Goal: Task Accomplishment & Management: Complete application form

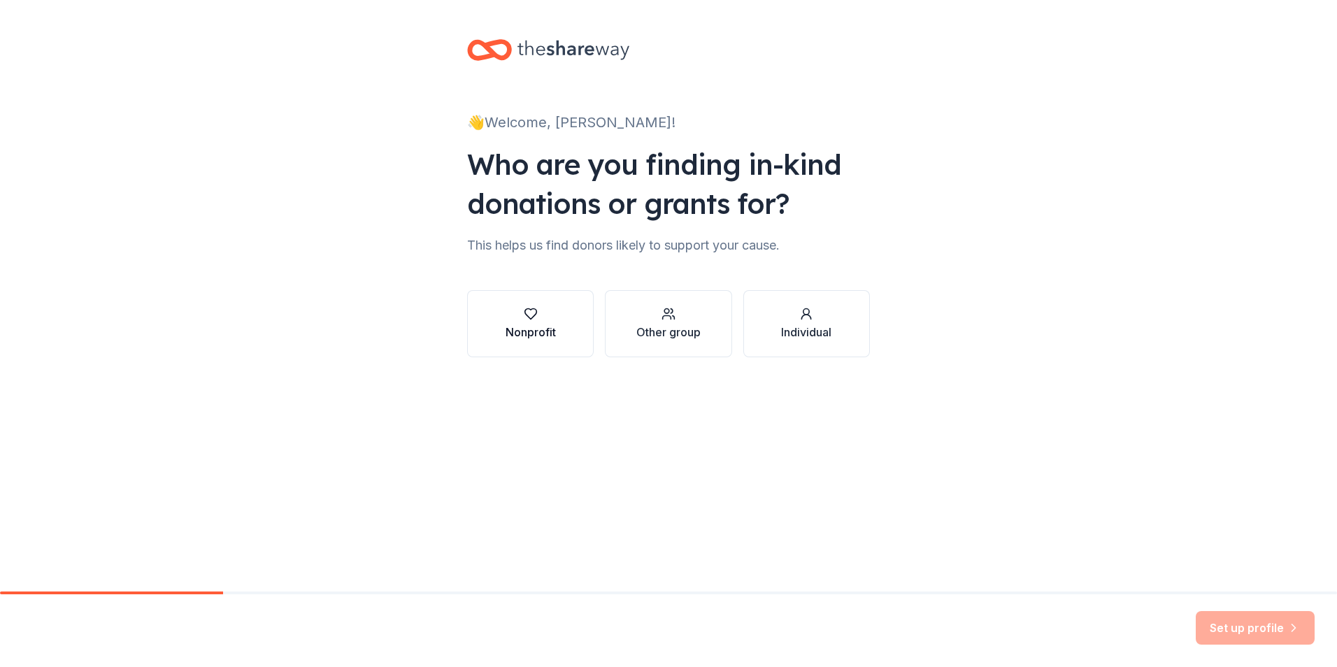
click at [545, 327] on div "Nonprofit" at bounding box center [531, 332] width 50 height 17
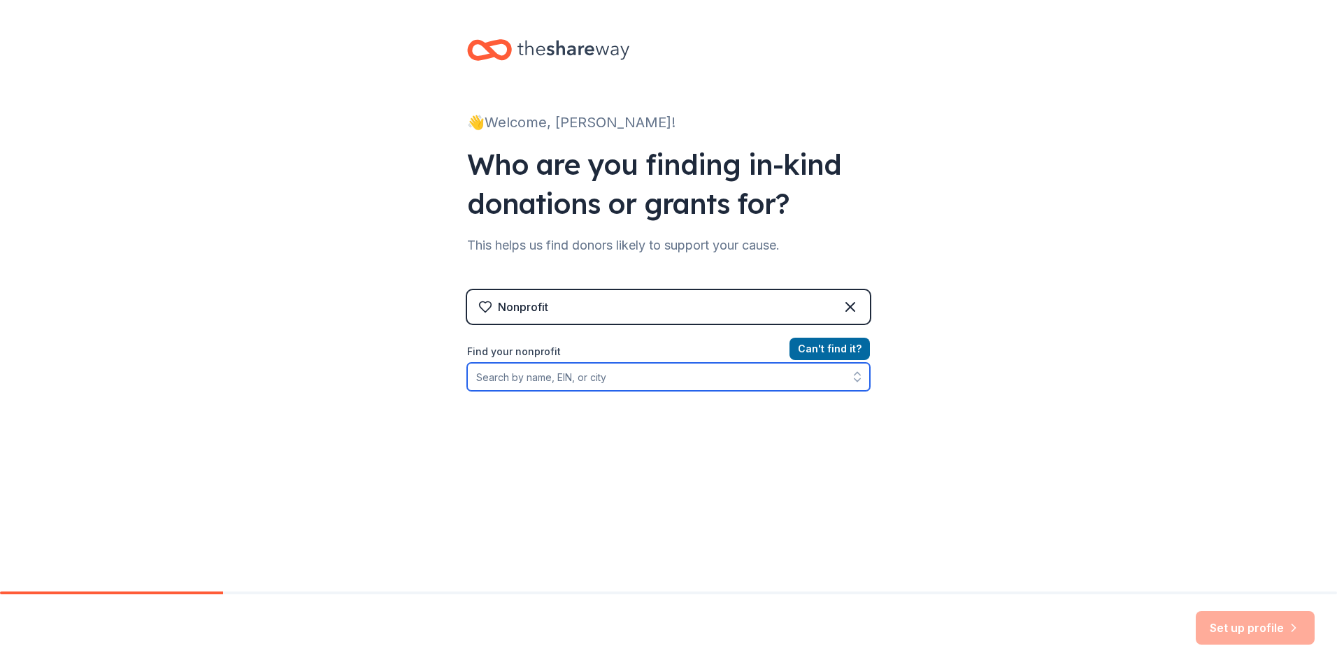
click at [664, 380] on input "Find your nonprofit" at bounding box center [668, 377] width 403 height 28
type input "[US_EMPLOYER_IDENTIFICATION_NUMBER]"
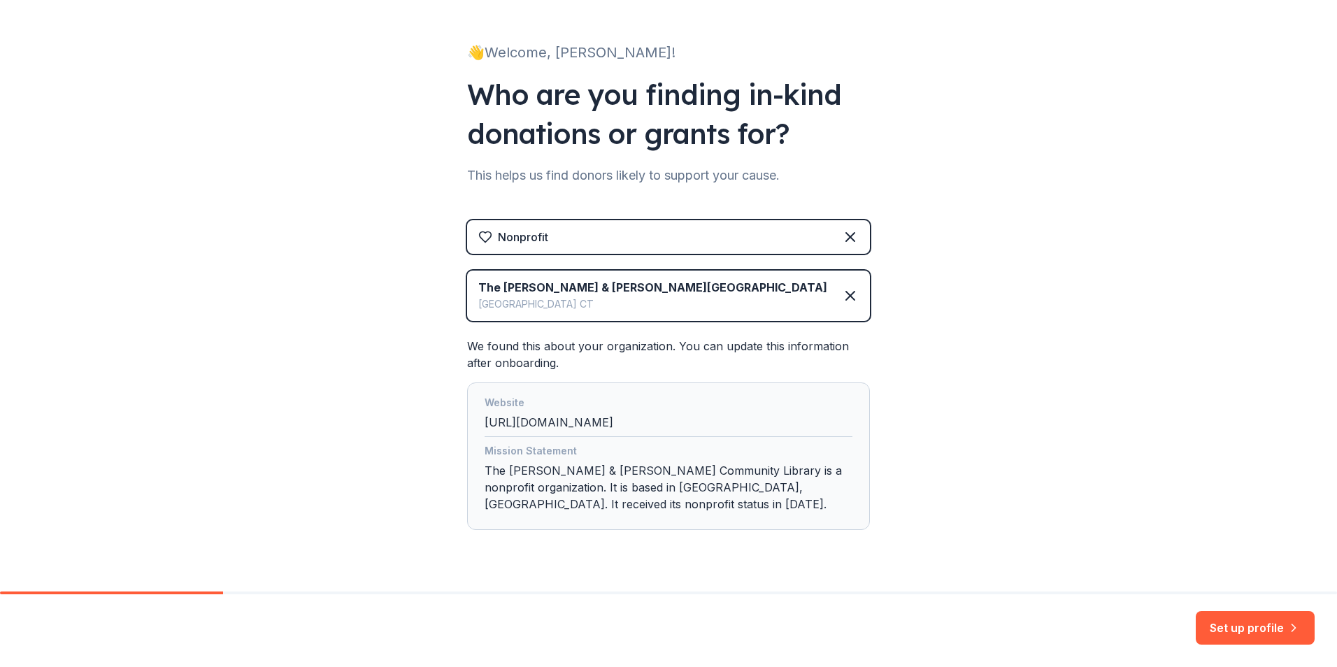
scroll to position [103, 0]
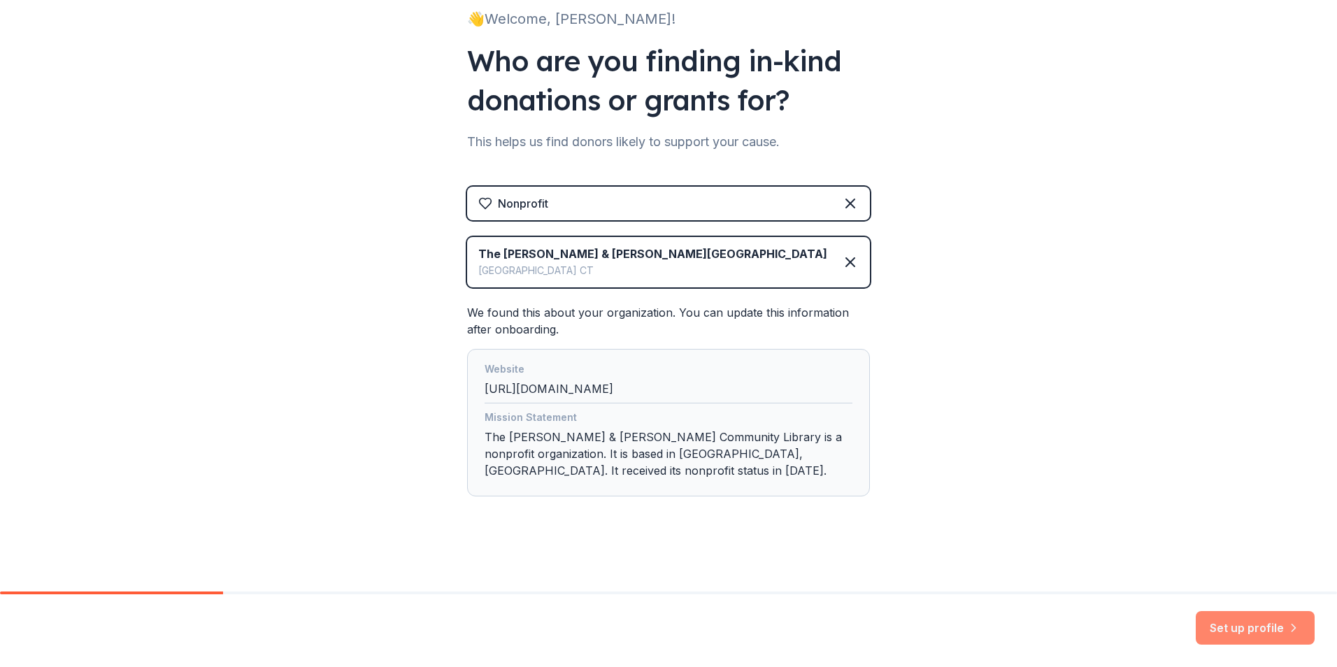
click at [1226, 629] on button "Set up profile" at bounding box center [1255, 628] width 119 height 34
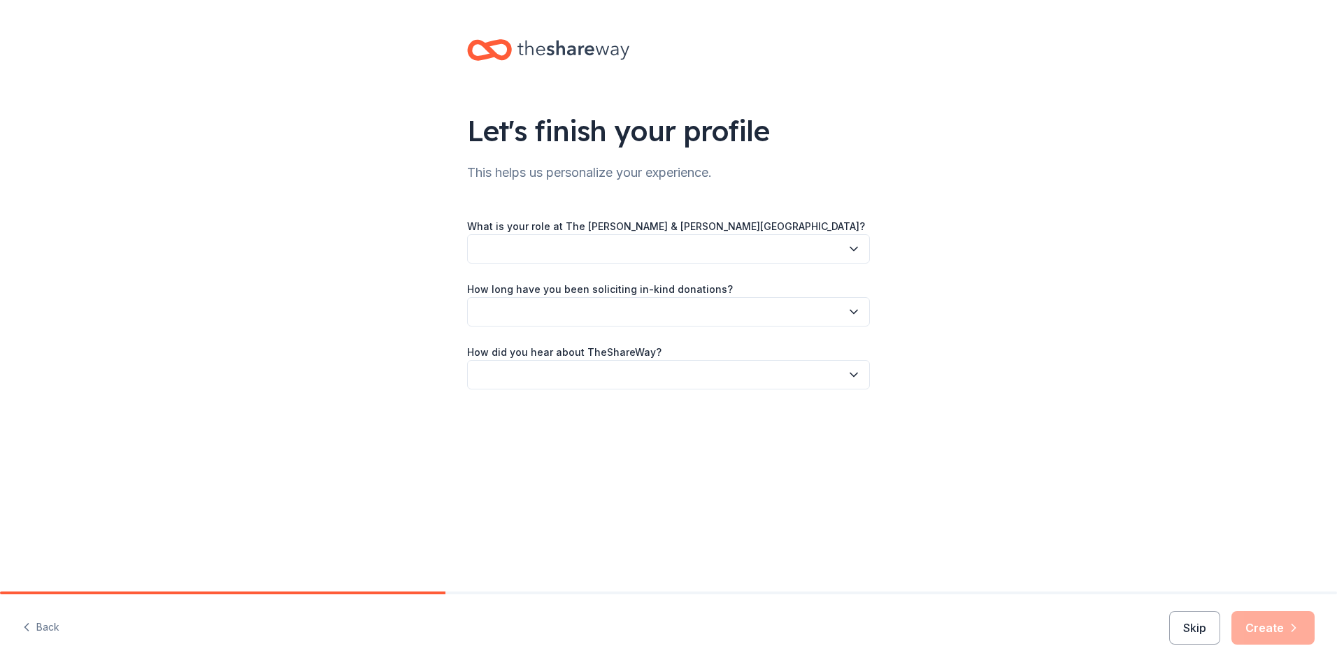
click at [852, 247] on icon "button" at bounding box center [854, 249] width 14 height 14
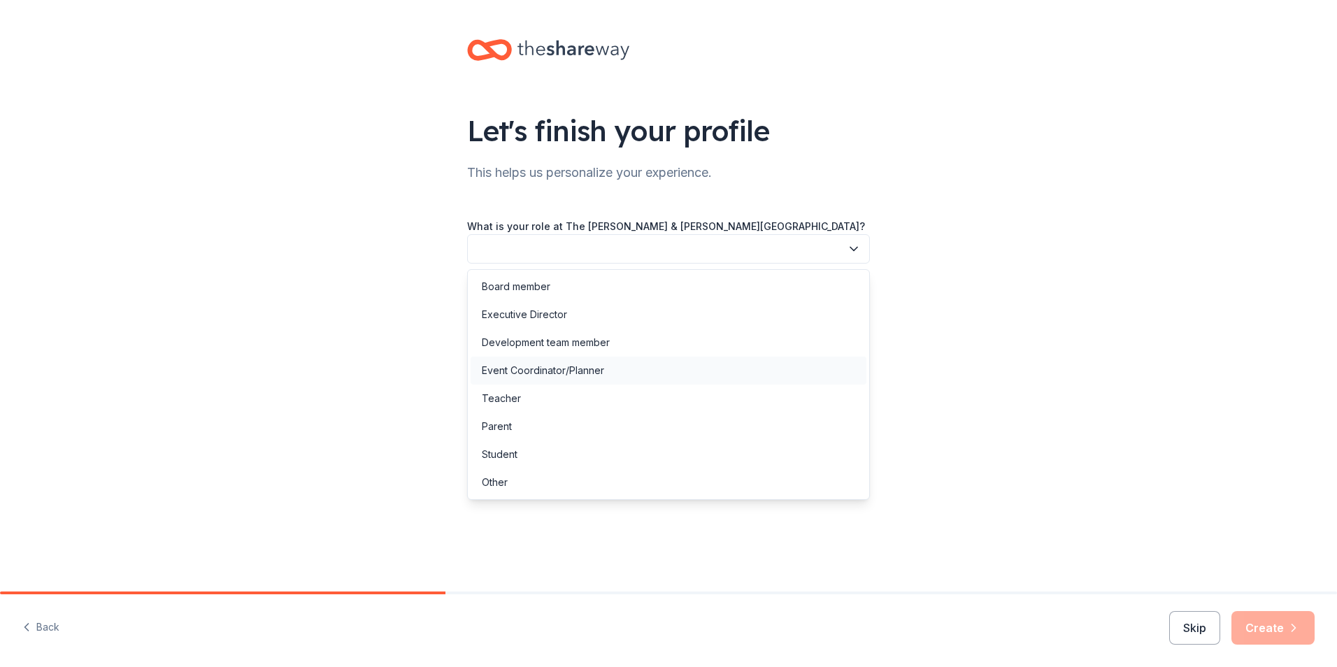
click at [536, 373] on div "Event Coordinator/Planner" at bounding box center [543, 370] width 122 height 17
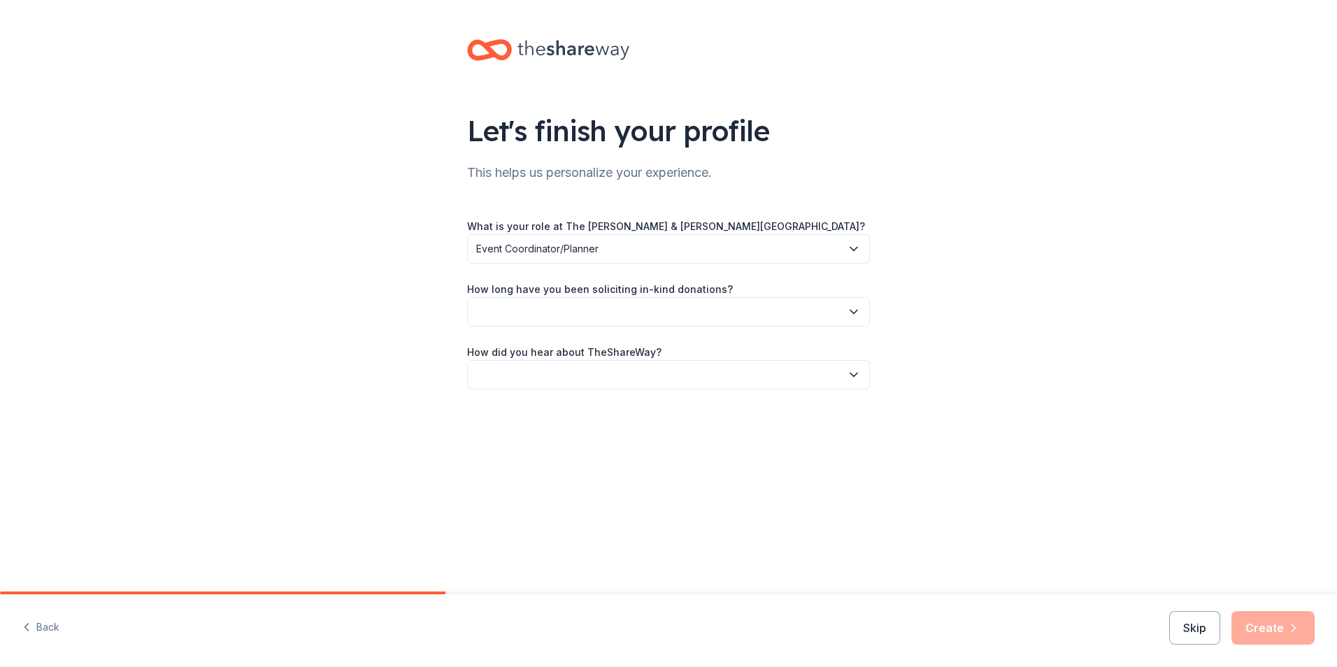
click at [860, 310] on icon "button" at bounding box center [854, 312] width 14 height 14
click at [564, 441] on div "More than 5 years" at bounding box center [524, 433] width 84 height 17
click at [857, 370] on icon "button" at bounding box center [854, 375] width 14 height 14
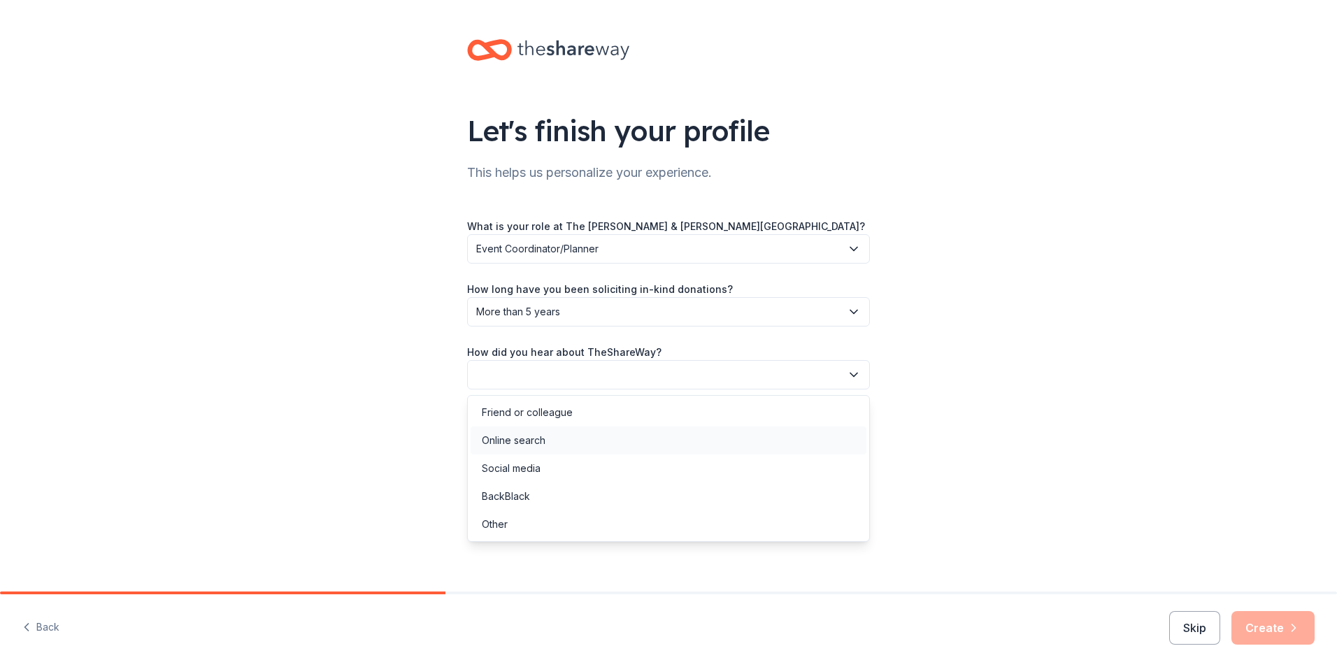
click at [543, 442] on div "Online search" at bounding box center [514, 440] width 64 height 17
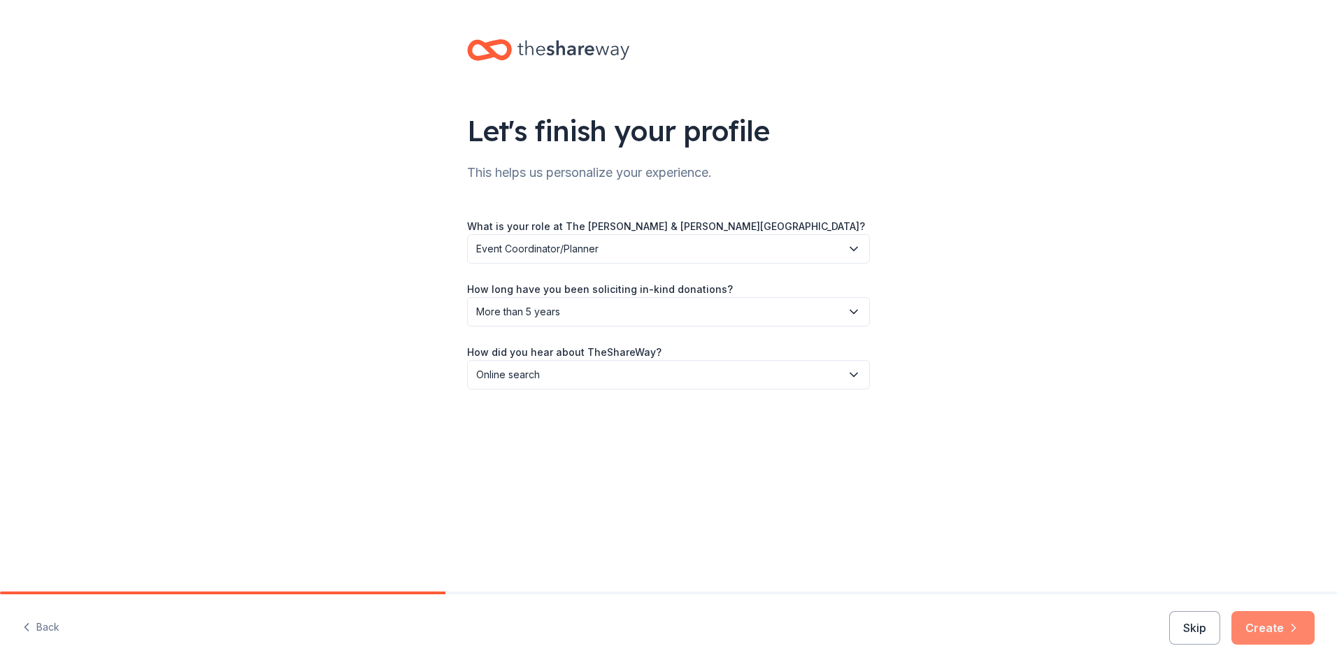
click at [1271, 629] on button "Create" at bounding box center [1272, 628] width 83 height 34
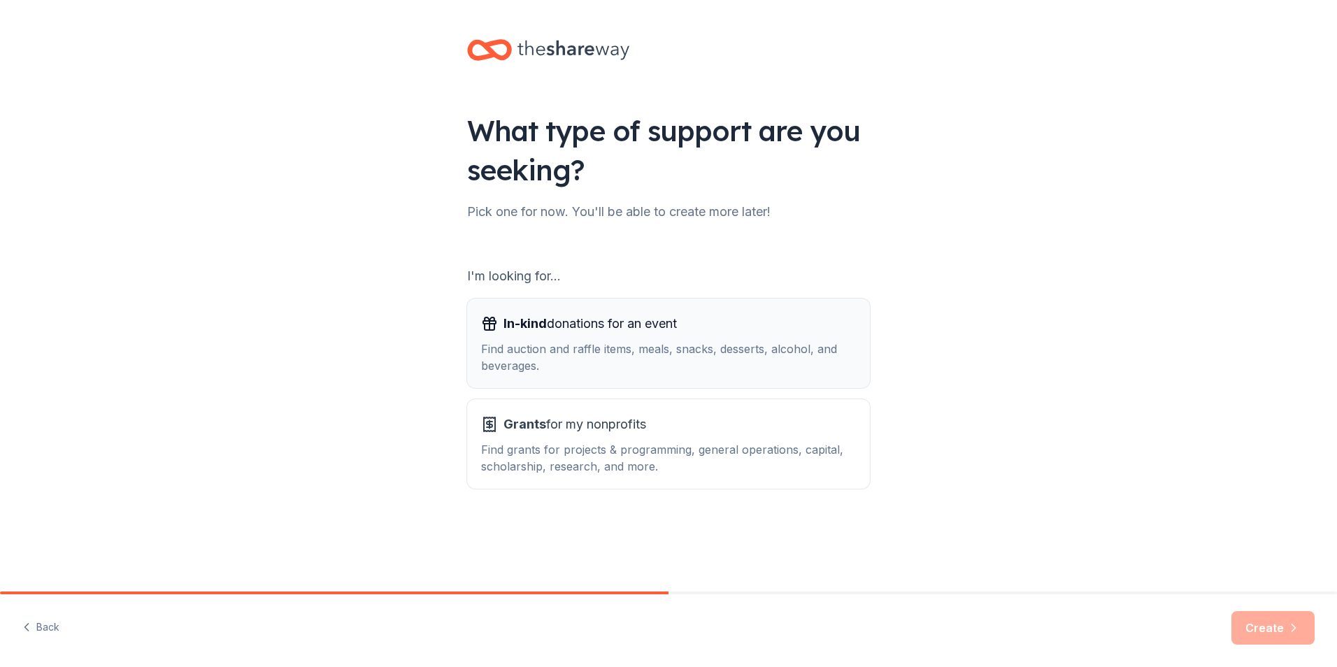
click at [650, 345] on div "Find auction and raffle items, meals, snacks, desserts, alcohol, and beverages." at bounding box center [668, 358] width 375 height 34
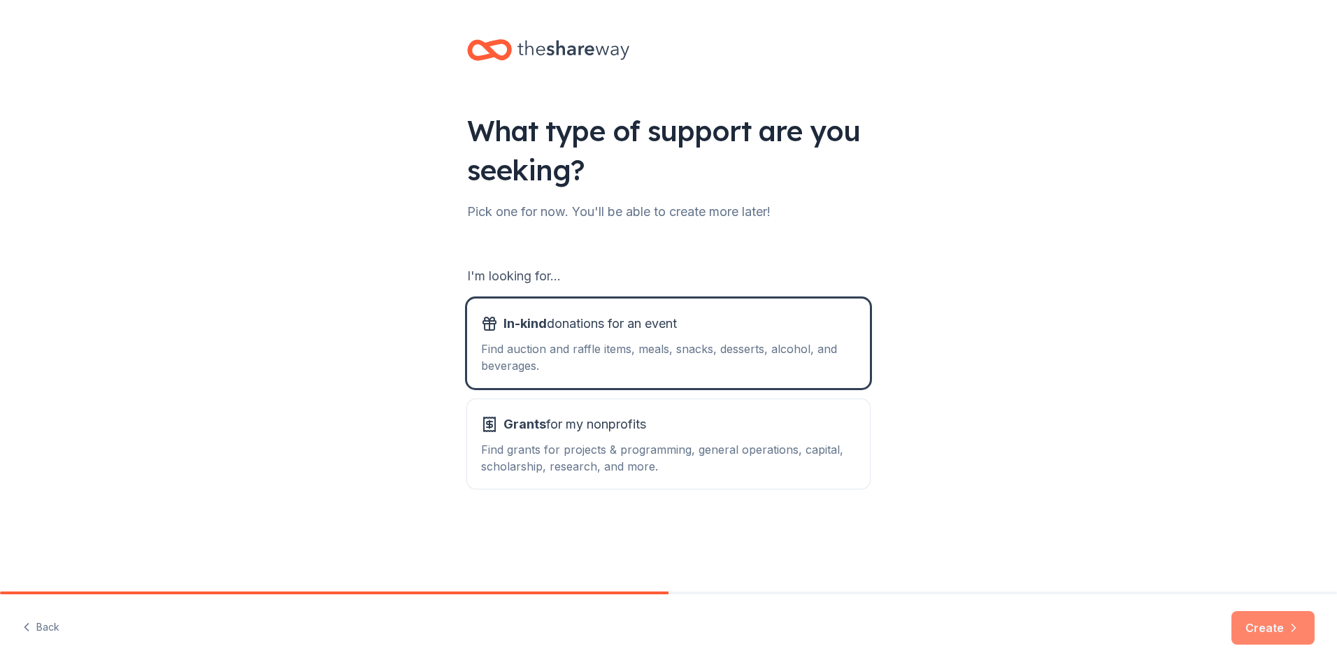
click at [1265, 630] on button "Create" at bounding box center [1272, 628] width 83 height 34
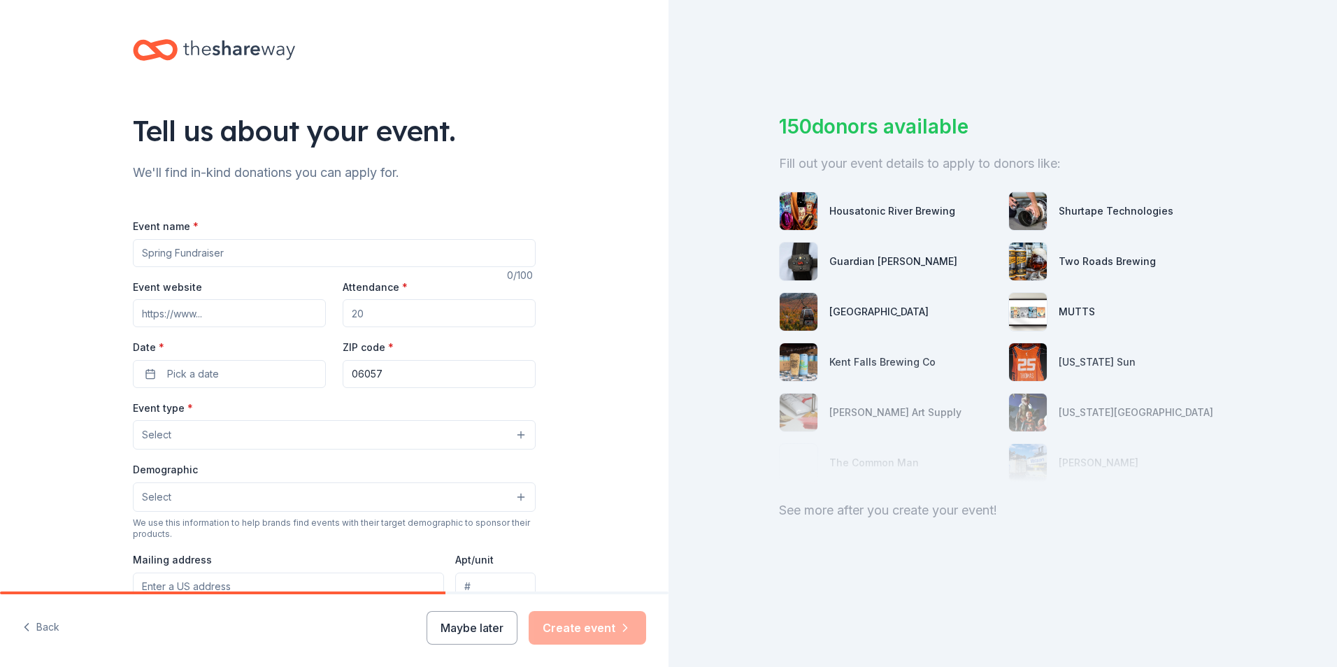
click at [396, 259] on input "Event name *" at bounding box center [334, 253] width 403 height 28
type input "Holiday Coffee House"
click at [259, 317] on input "Event website" at bounding box center [229, 313] width 193 height 28
type input "[URL][DOMAIN_NAME]"
click at [390, 313] on input "Attendance *" at bounding box center [439, 313] width 193 height 28
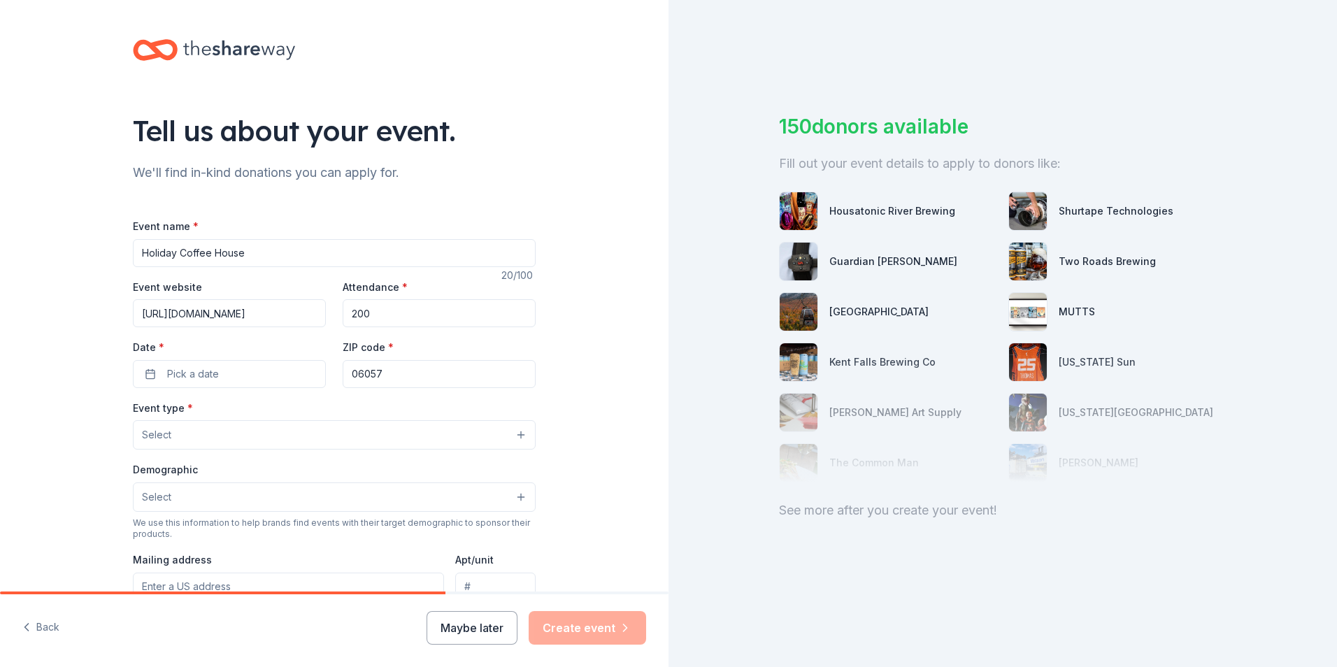
type input "200"
click at [238, 367] on button "Pick a date" at bounding box center [229, 374] width 193 height 28
click at [303, 409] on button "Go to next month" at bounding box center [300, 411] width 20 height 20
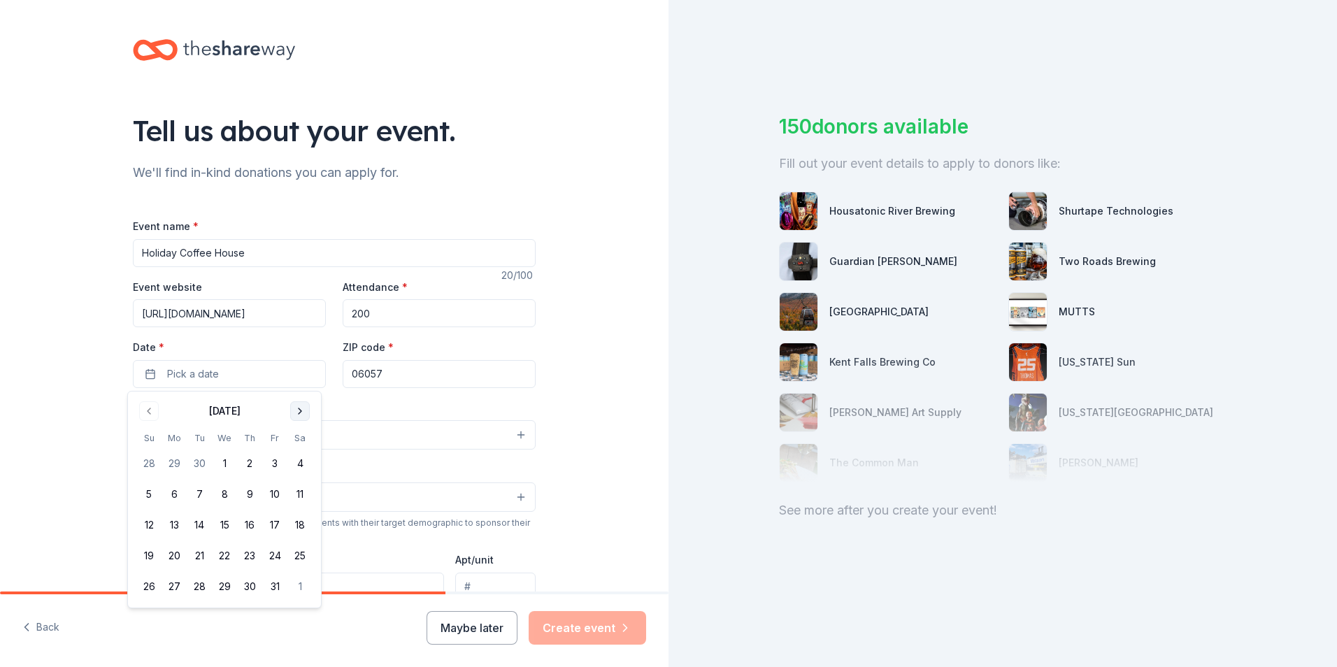
click at [303, 409] on button "Go to next month" at bounding box center [300, 411] width 20 height 20
click at [303, 412] on button "Go to next month" at bounding box center [300, 411] width 20 height 20
click at [301, 459] on button "6" at bounding box center [299, 463] width 25 height 25
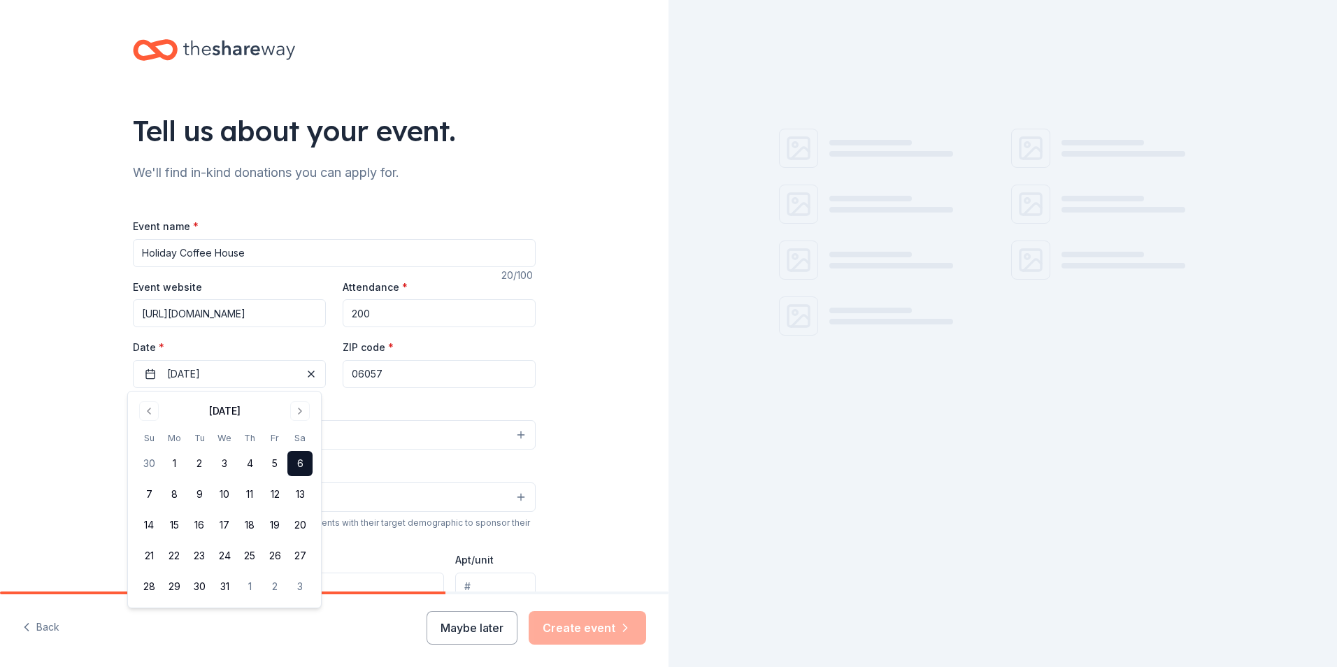
click at [551, 399] on div "Tell us about your event. We'll find in-kind donations you can apply for. Event…" at bounding box center [334, 465] width 448 height 931
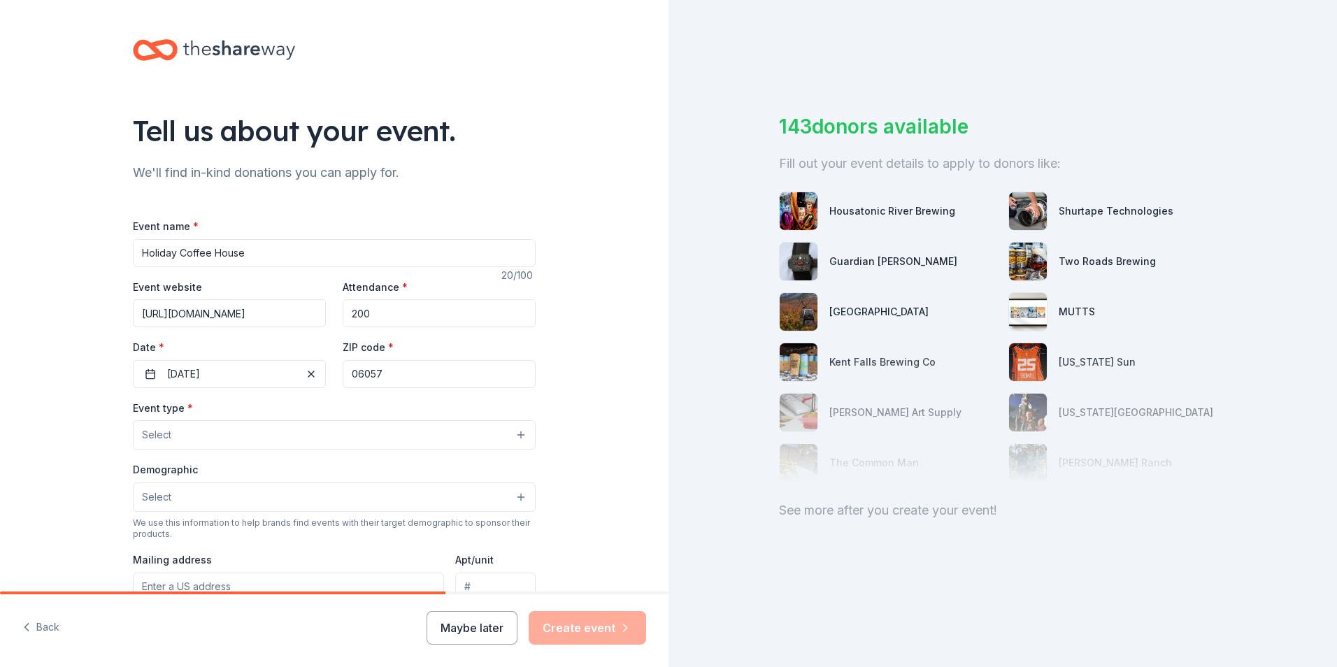
click at [516, 434] on button "Select" at bounding box center [334, 434] width 403 height 29
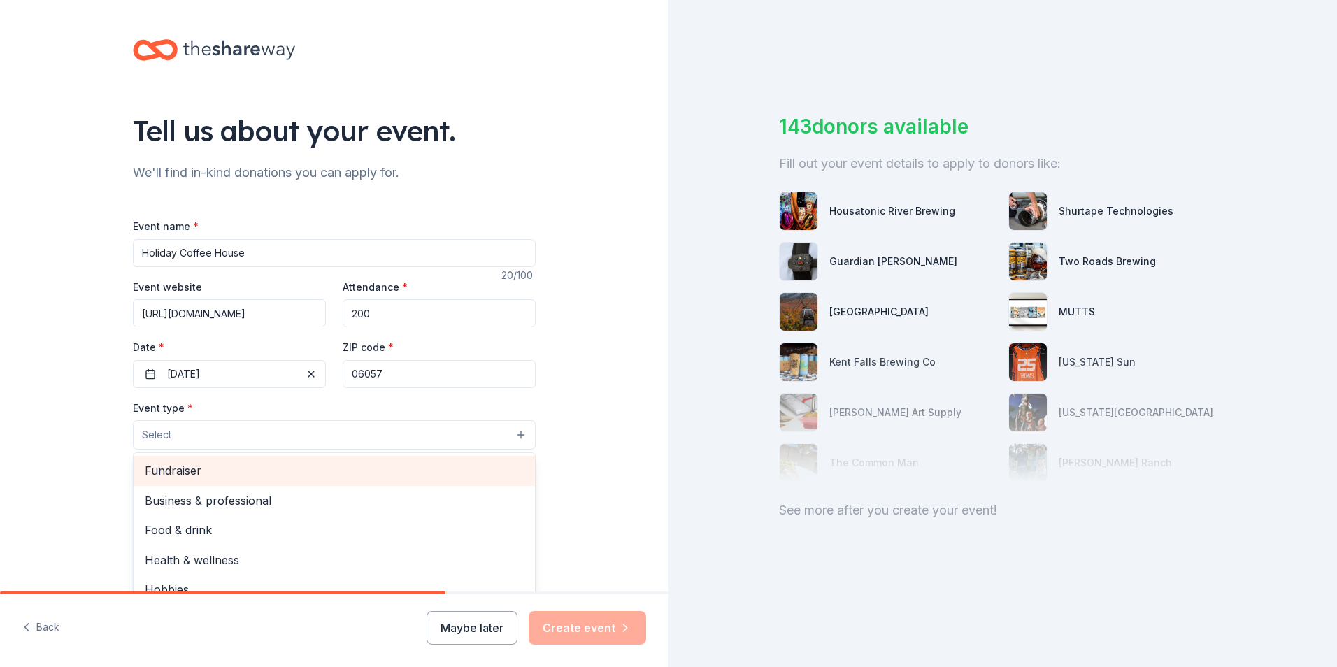
click at [290, 464] on span "Fundraiser" at bounding box center [334, 470] width 379 height 18
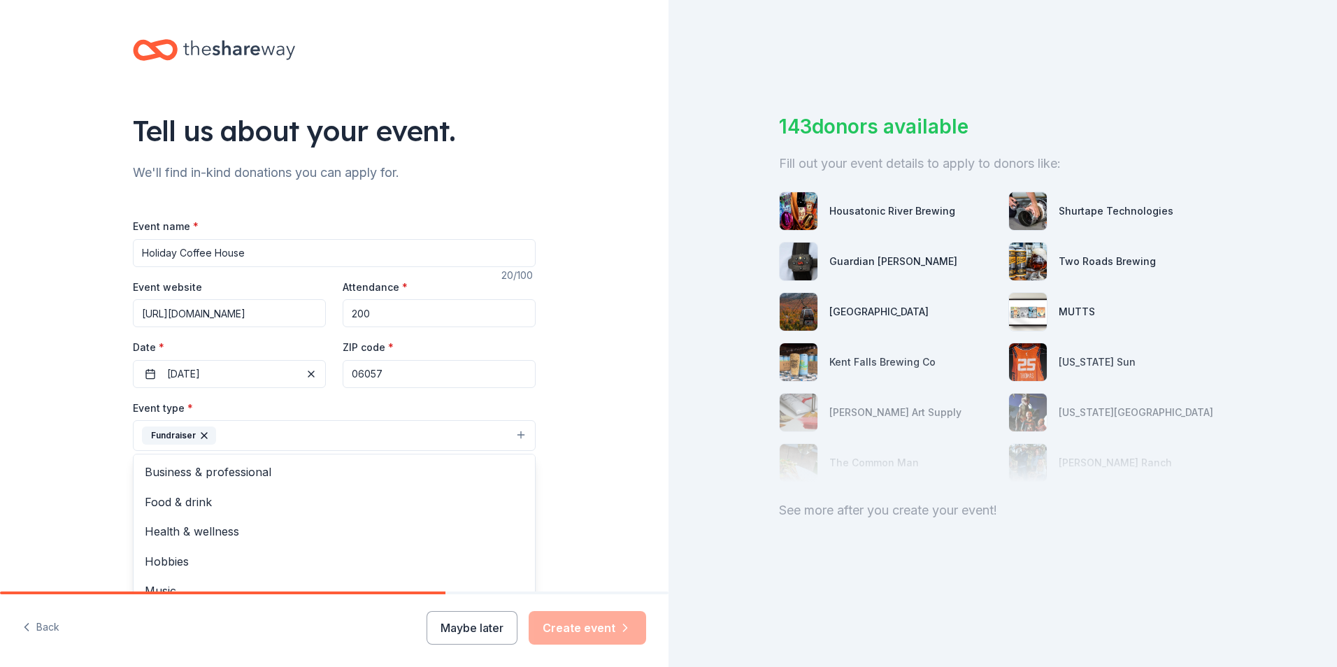
click at [35, 424] on div "Tell us about your event. We'll find in-kind donations you can apply for. Event…" at bounding box center [334, 466] width 668 height 932
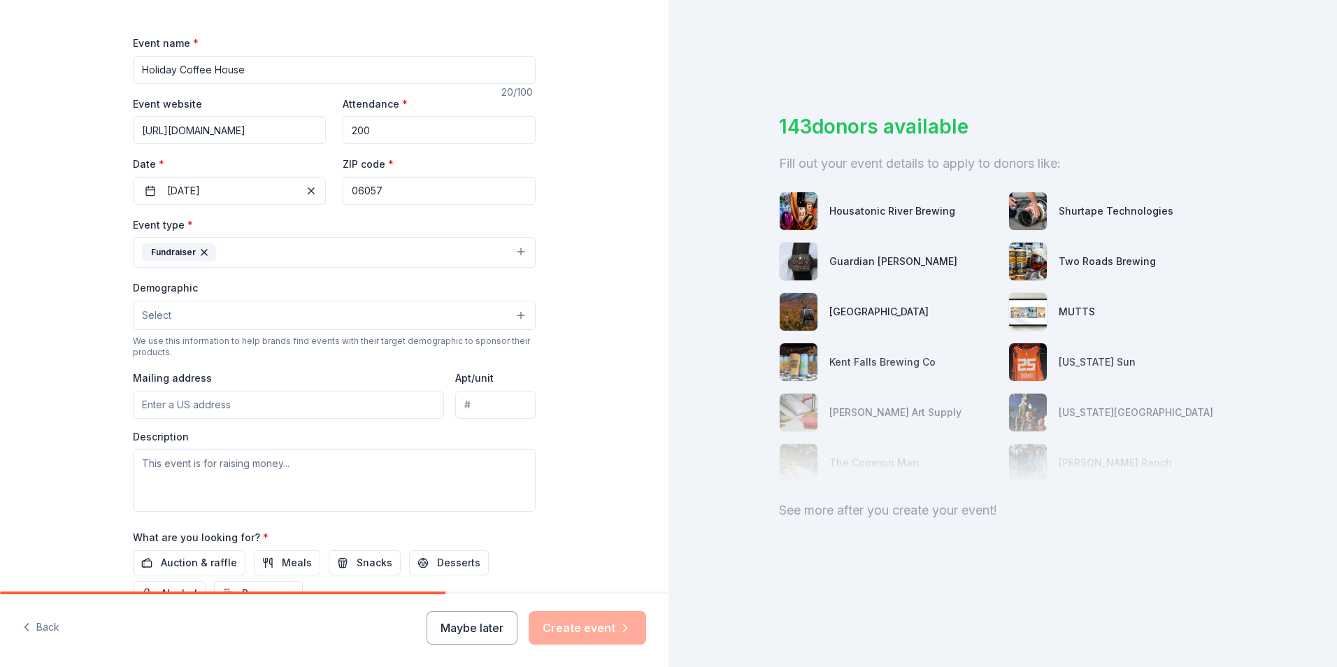
scroll to position [210, 0]
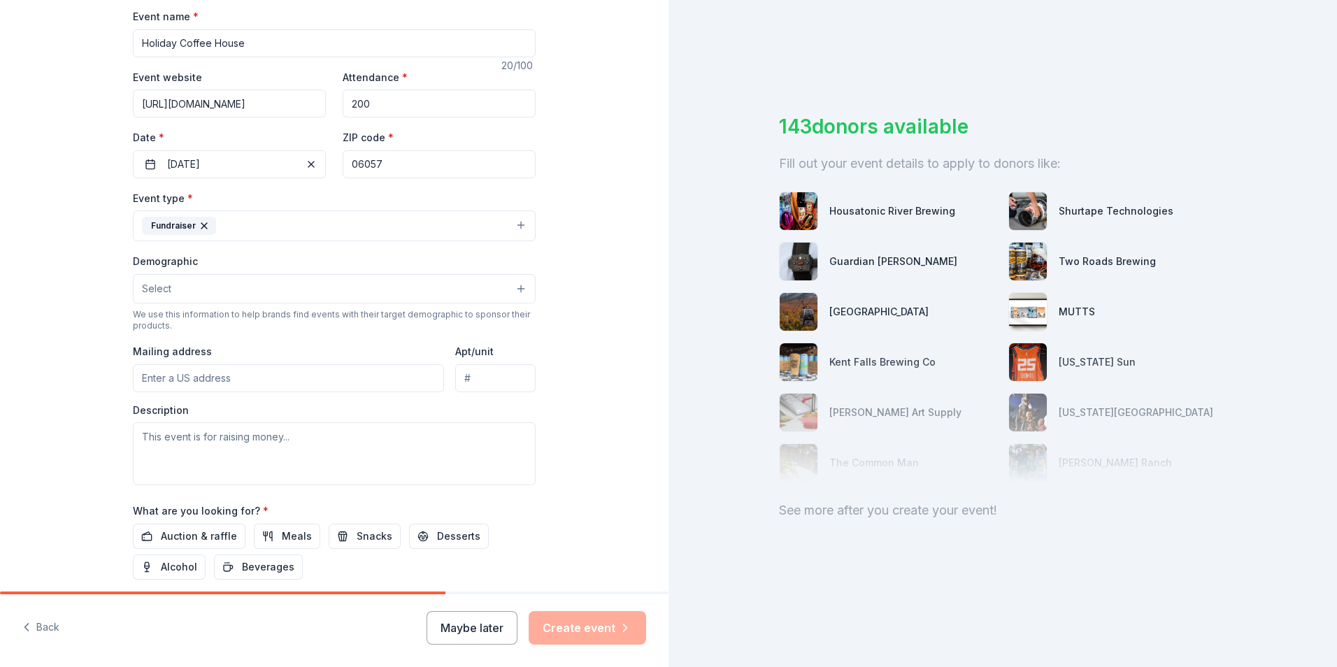
click at [514, 288] on button "Select" at bounding box center [334, 288] width 403 height 29
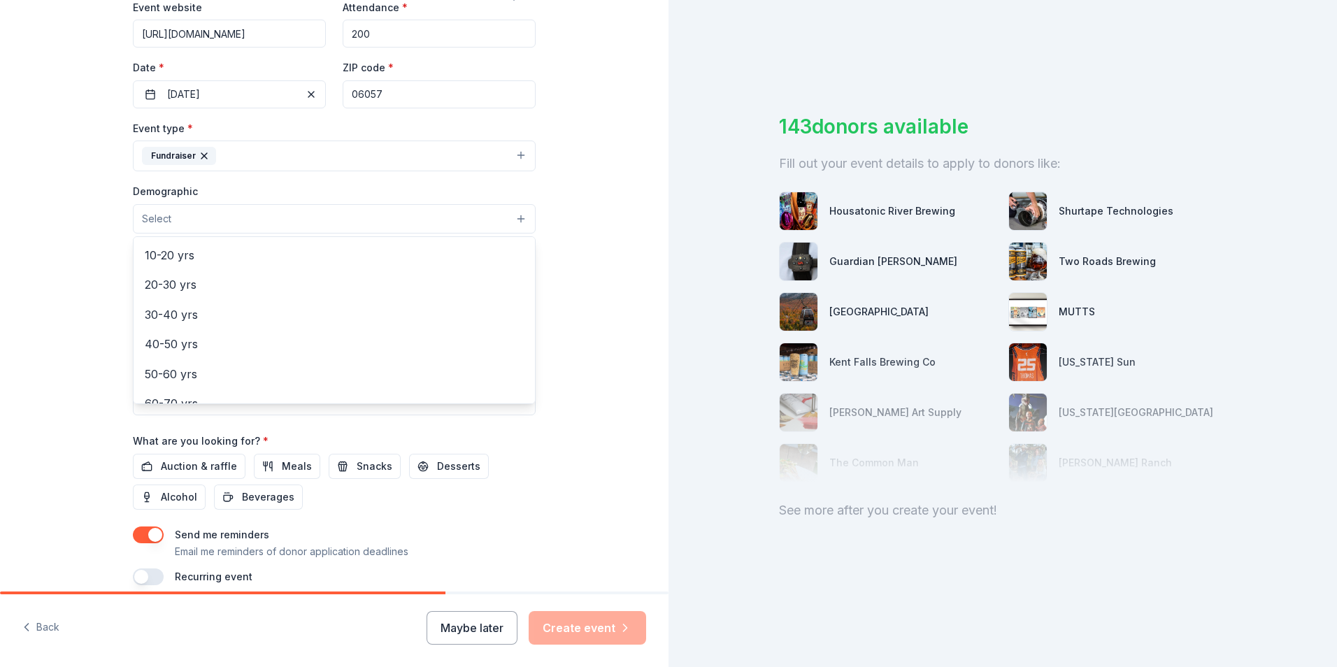
scroll to position [15, 0]
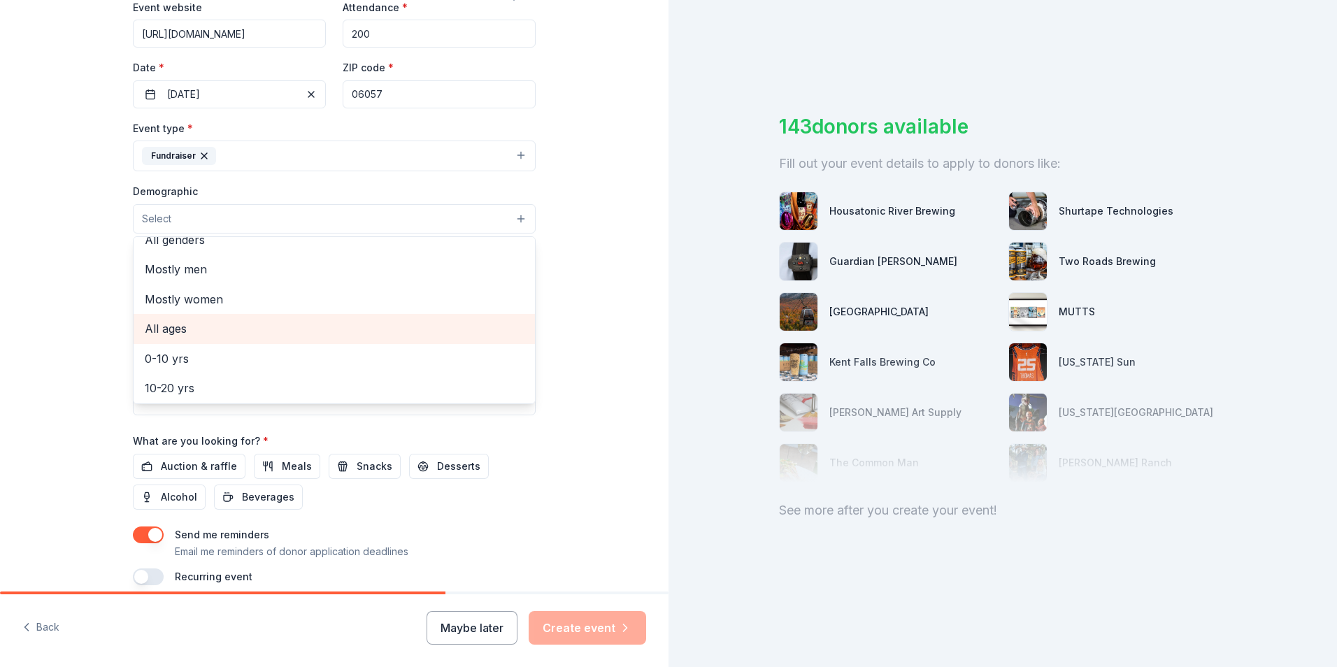
click at [183, 325] on span "All ages" at bounding box center [334, 329] width 379 height 18
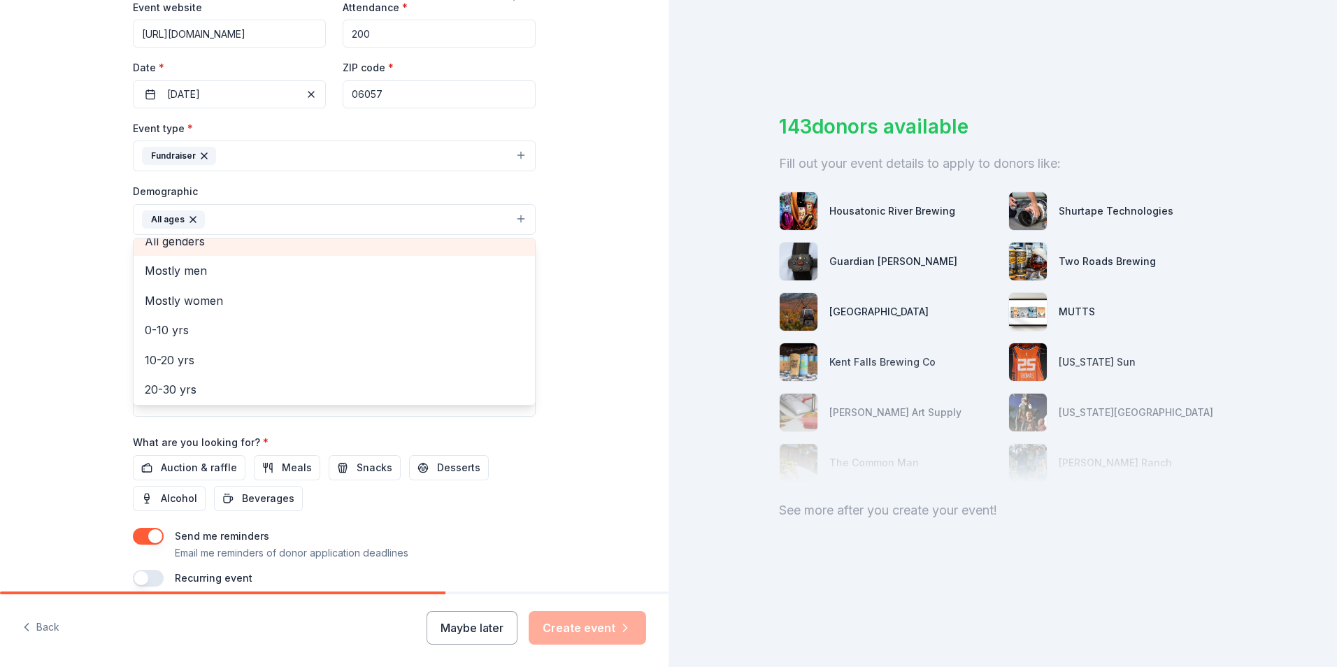
click at [249, 246] on span "All genders" at bounding box center [334, 241] width 379 height 18
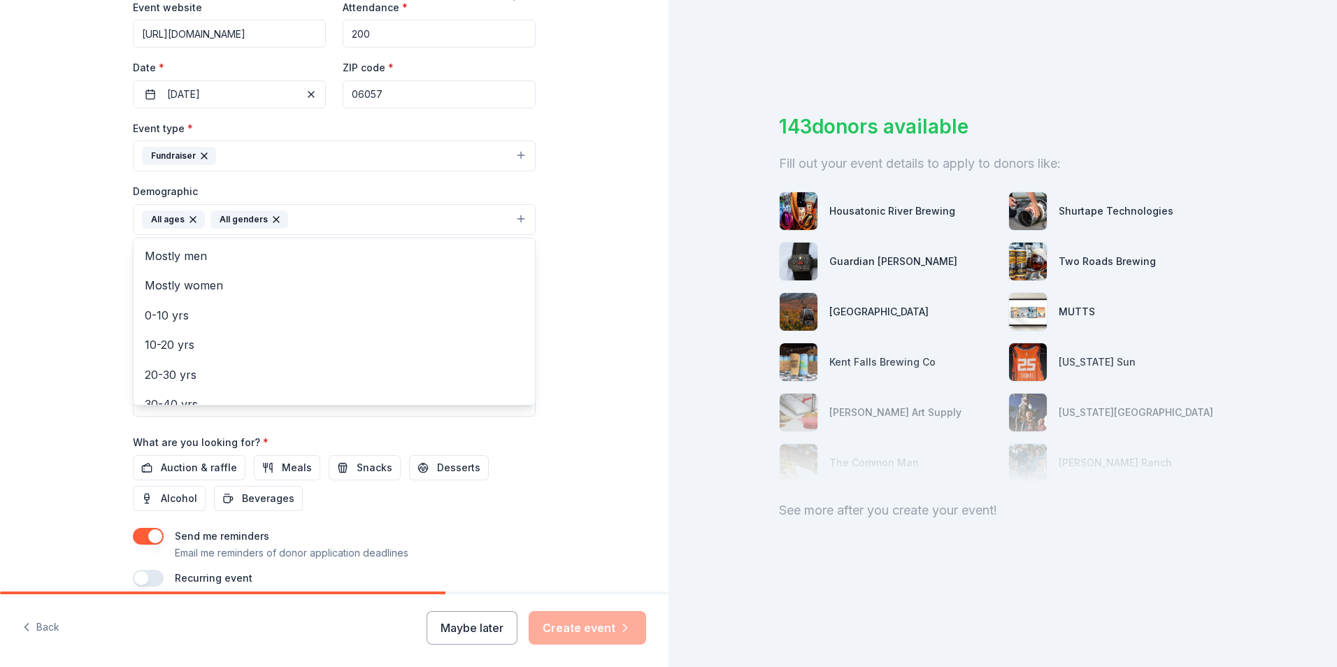
click at [581, 330] on div "Tell us about your event. We'll find in-kind donations you can apply for. Event…" at bounding box center [334, 186] width 668 height 933
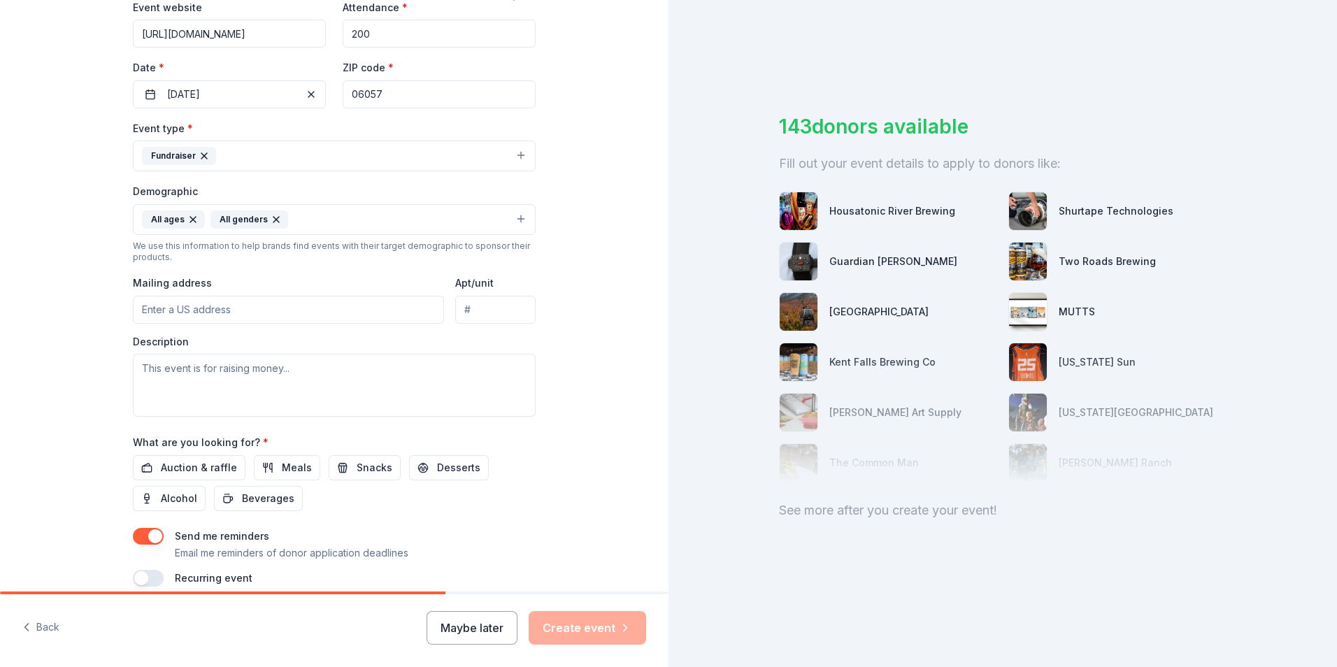
click at [319, 313] on input "Mailing address" at bounding box center [288, 310] width 311 height 28
click at [294, 310] on input "Mailing address" at bounding box center [288, 310] width 311 height 28
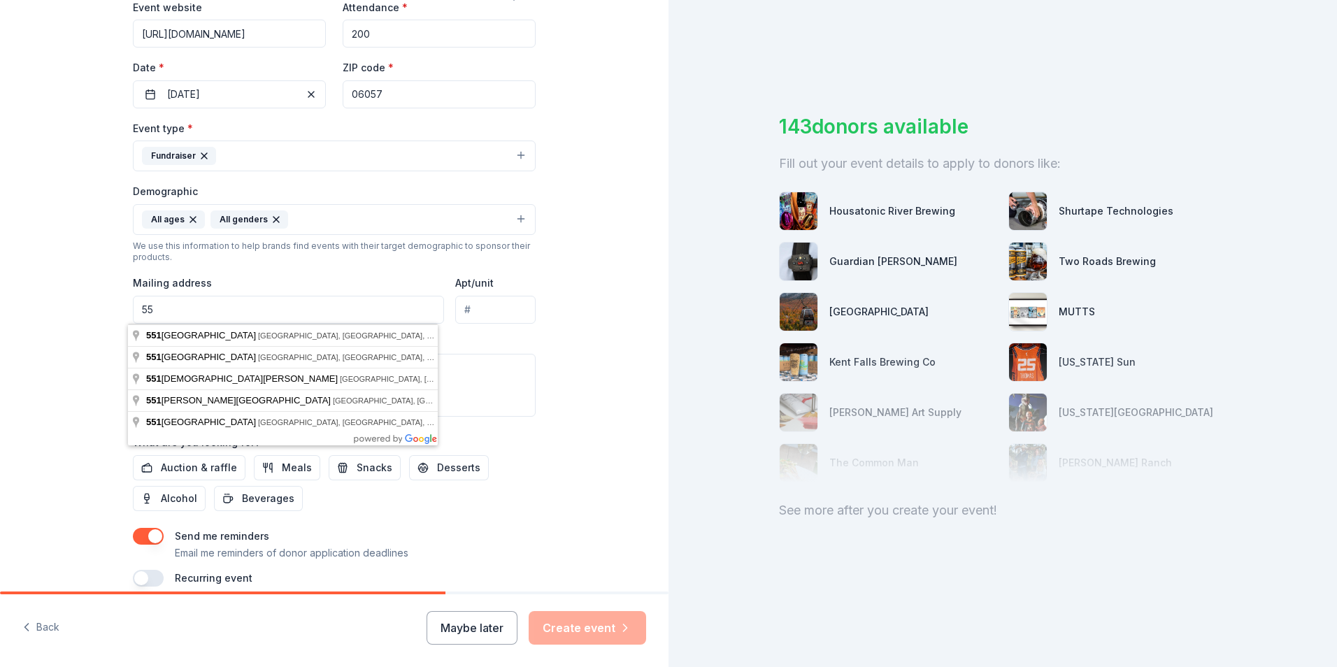
type input "5"
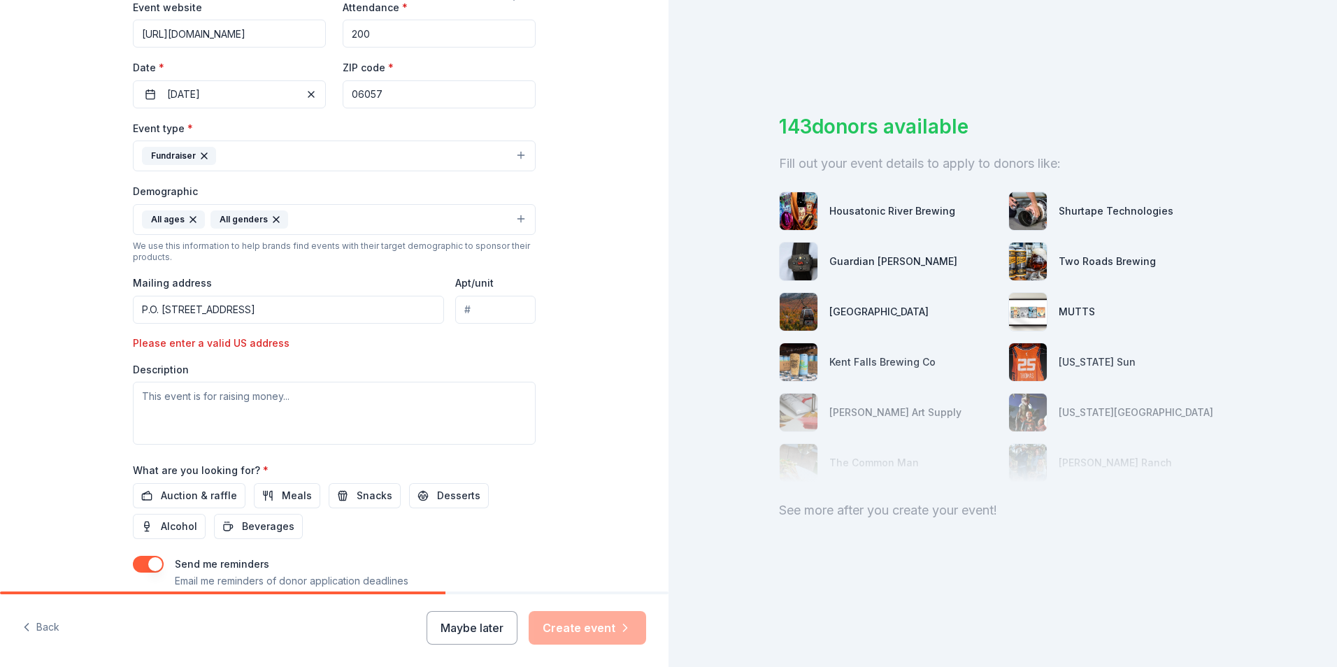
click at [231, 365] on div "Description" at bounding box center [334, 404] width 403 height 83
click at [156, 310] on input "P.O. [STREET_ADDRESS]" at bounding box center [288, 310] width 311 height 28
drag, startPoint x: 199, startPoint y: 307, endPoint x: 81, endPoint y: 310, distance: 117.5
click at [81, 310] on div "Tell us about your event. We'll find in-kind donations you can apply for. Event…" at bounding box center [334, 200] width 668 height 961
type input "[STREET_ADDRESS]"
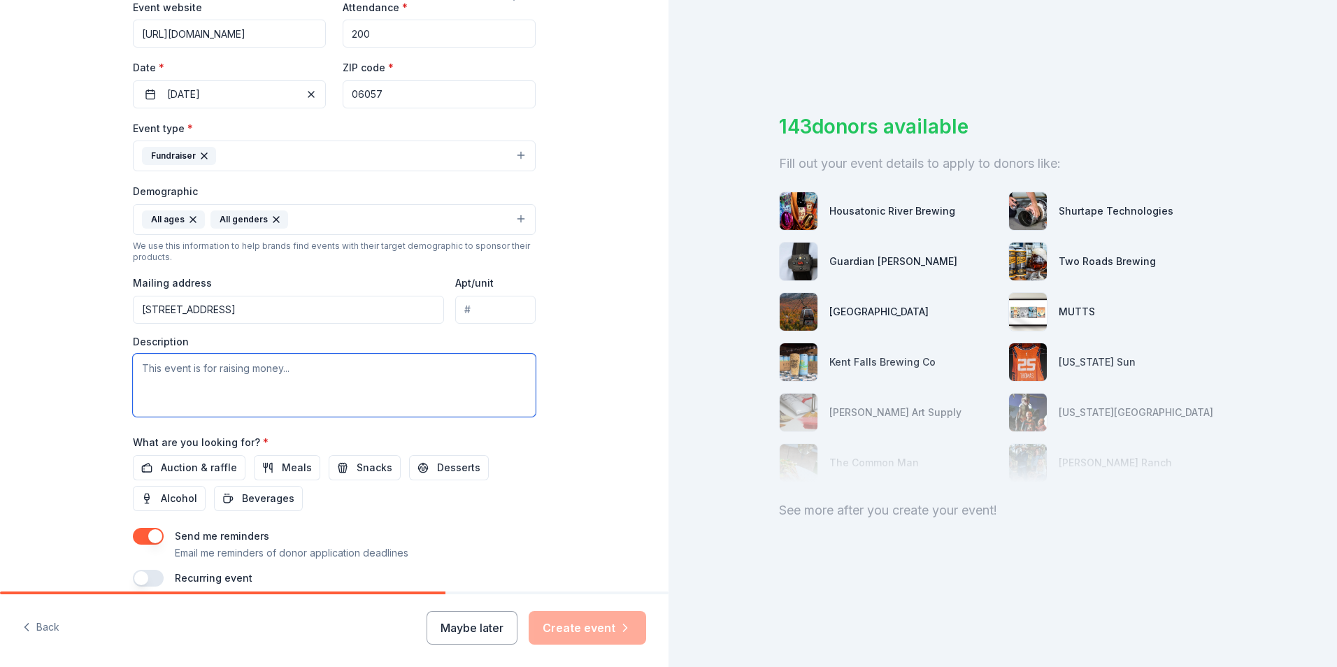
click at [304, 376] on textarea at bounding box center [334, 385] width 403 height 63
paste textarea "We are a small community library. This is our largest fundraising event of the …"
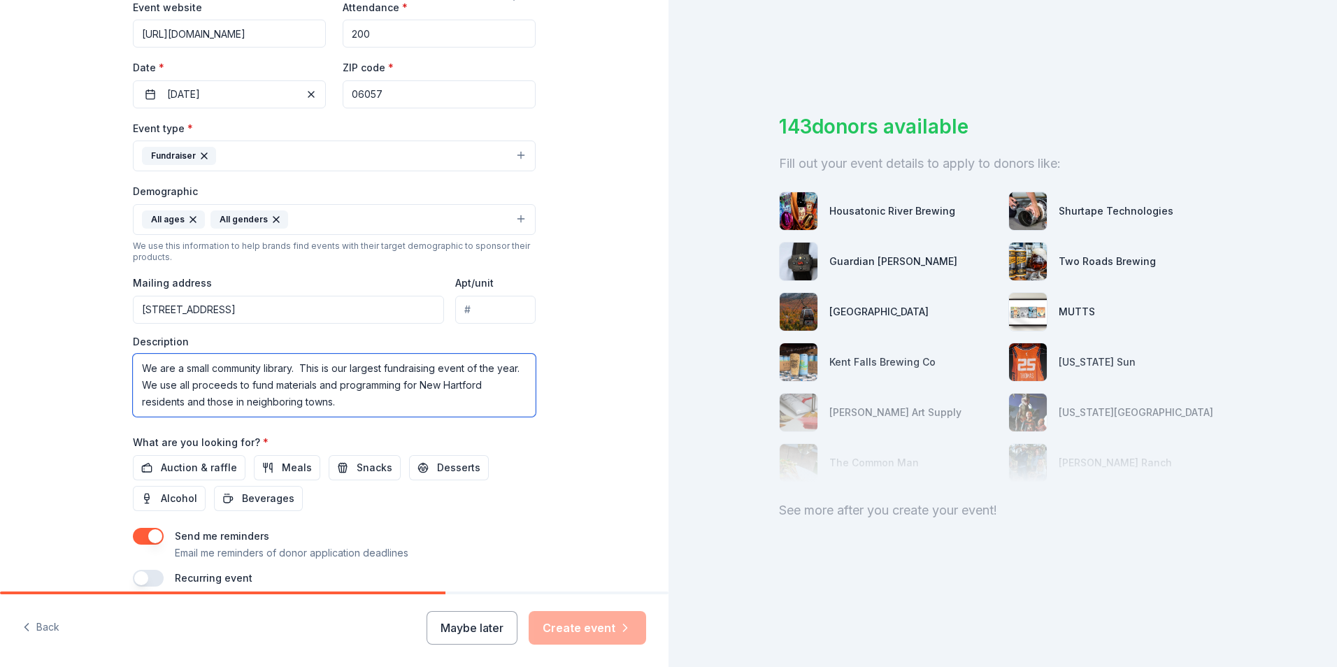
scroll to position [9, 0]
type textarea "We are a small community library. This is our largest fundraising event of the …"
click at [183, 462] on span "Auction & raffle" at bounding box center [199, 467] width 76 height 17
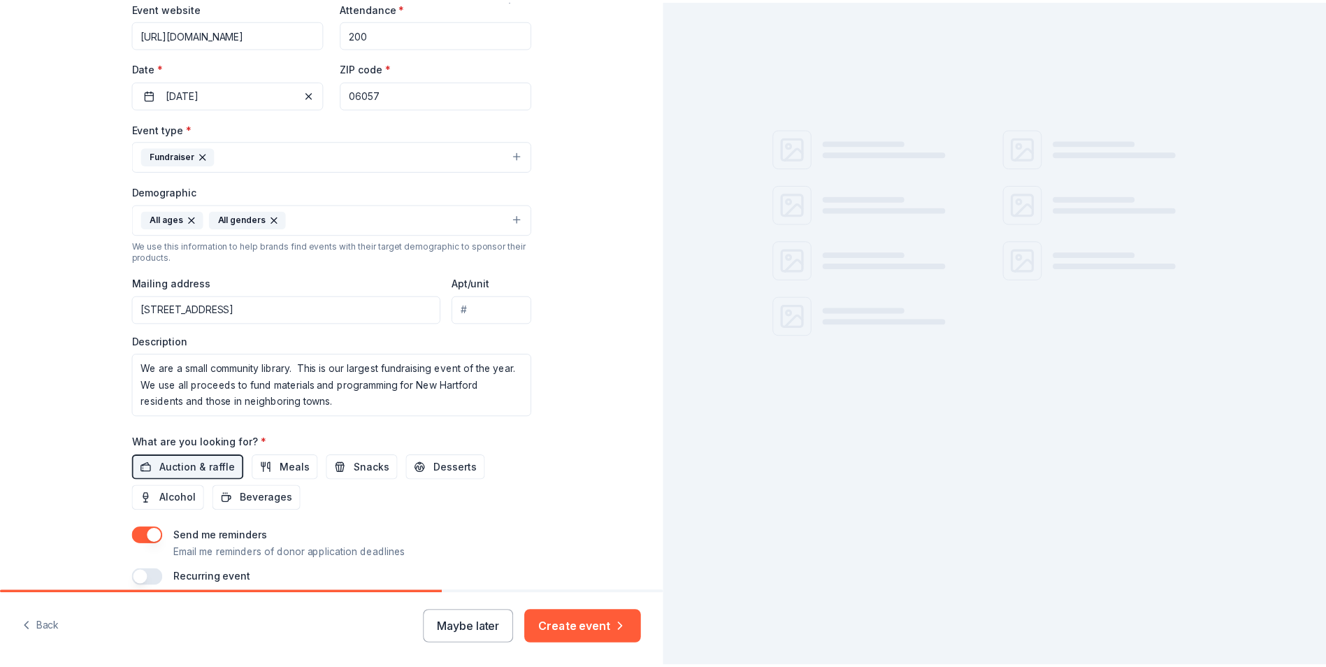
scroll to position [342, 0]
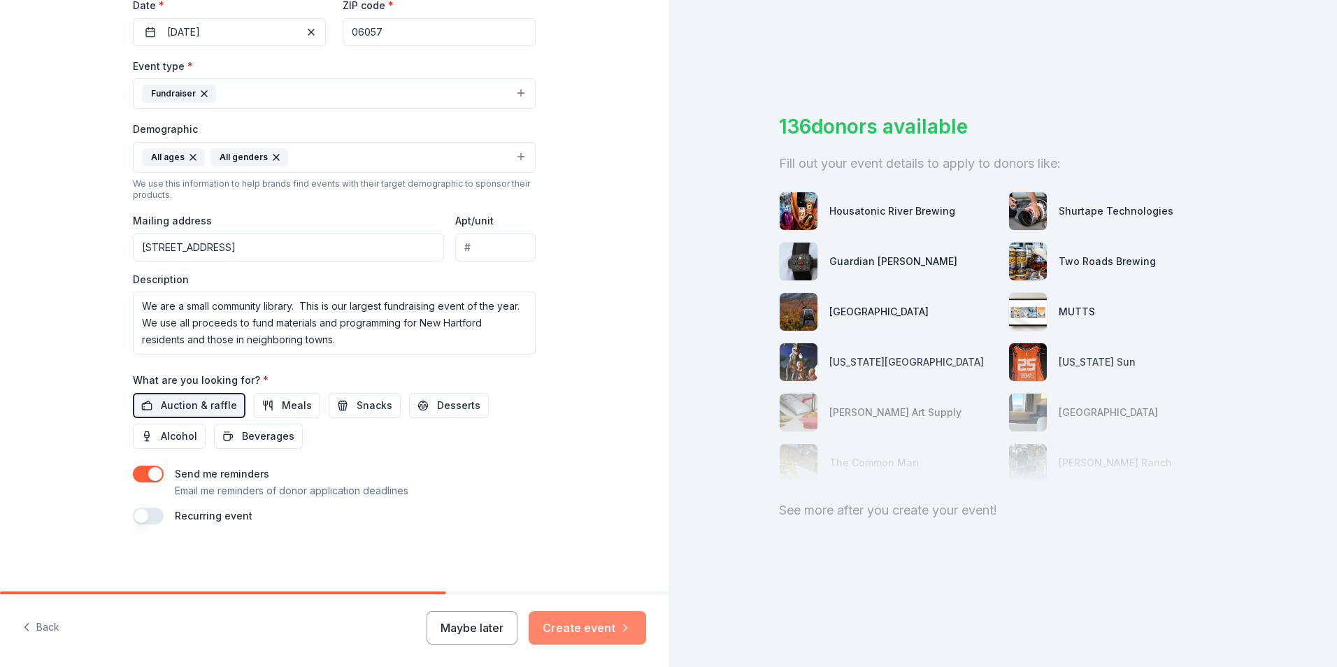
click at [575, 626] on button "Create event" at bounding box center [587, 628] width 117 height 34
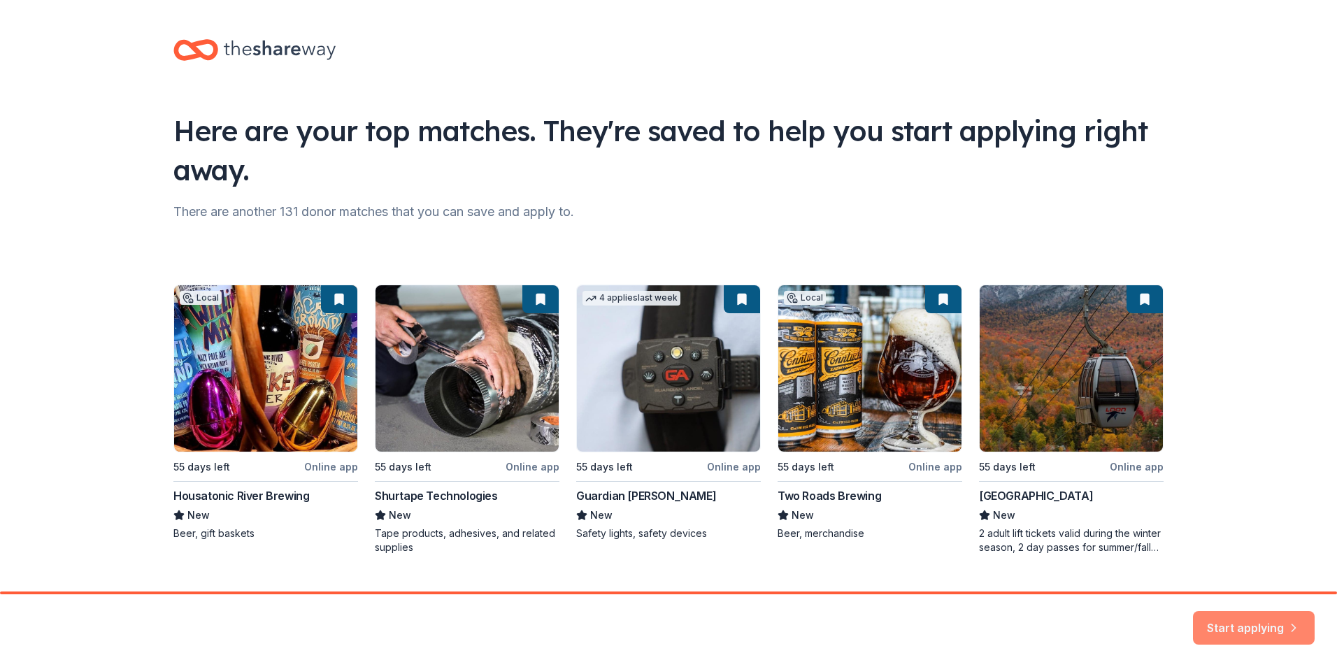
click at [1260, 629] on button "Start applying" at bounding box center [1254, 620] width 122 height 34
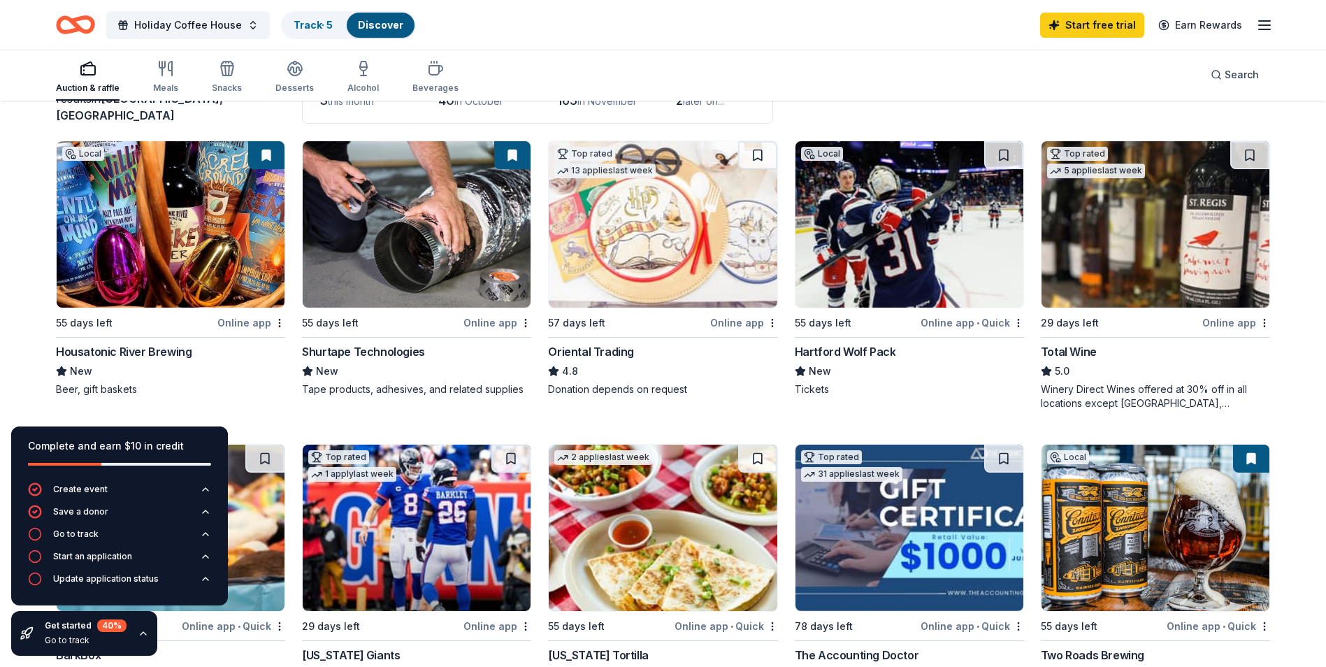
scroll to position [140, 0]
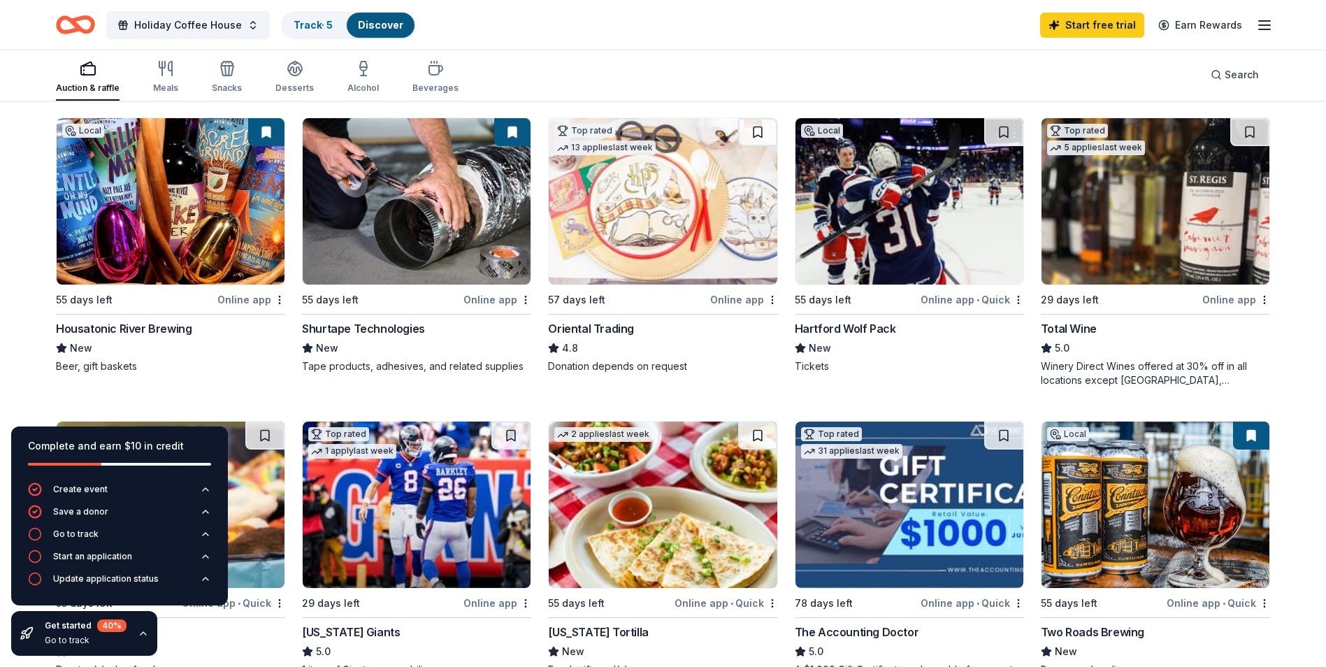
click at [115, 327] on div "Housatonic River Brewing" at bounding box center [124, 328] width 136 height 17
click at [822, 329] on div "Hartford Wolf Pack" at bounding box center [845, 328] width 101 height 17
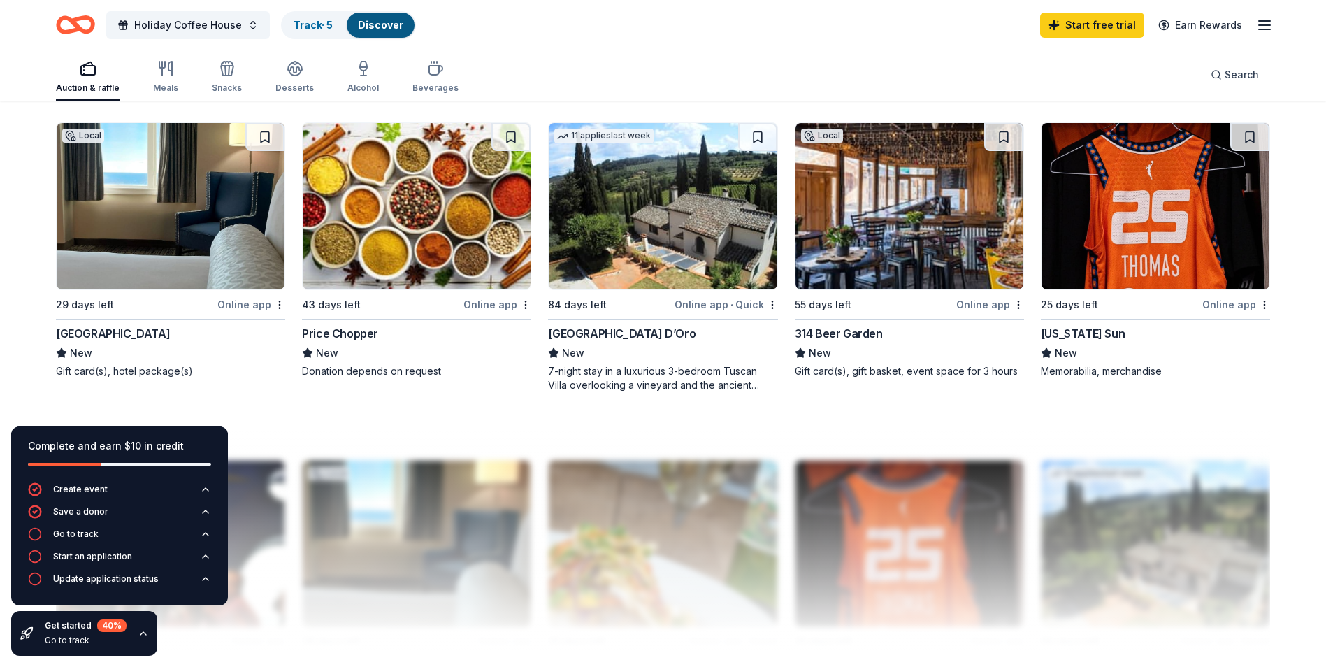
scroll to position [1119, 0]
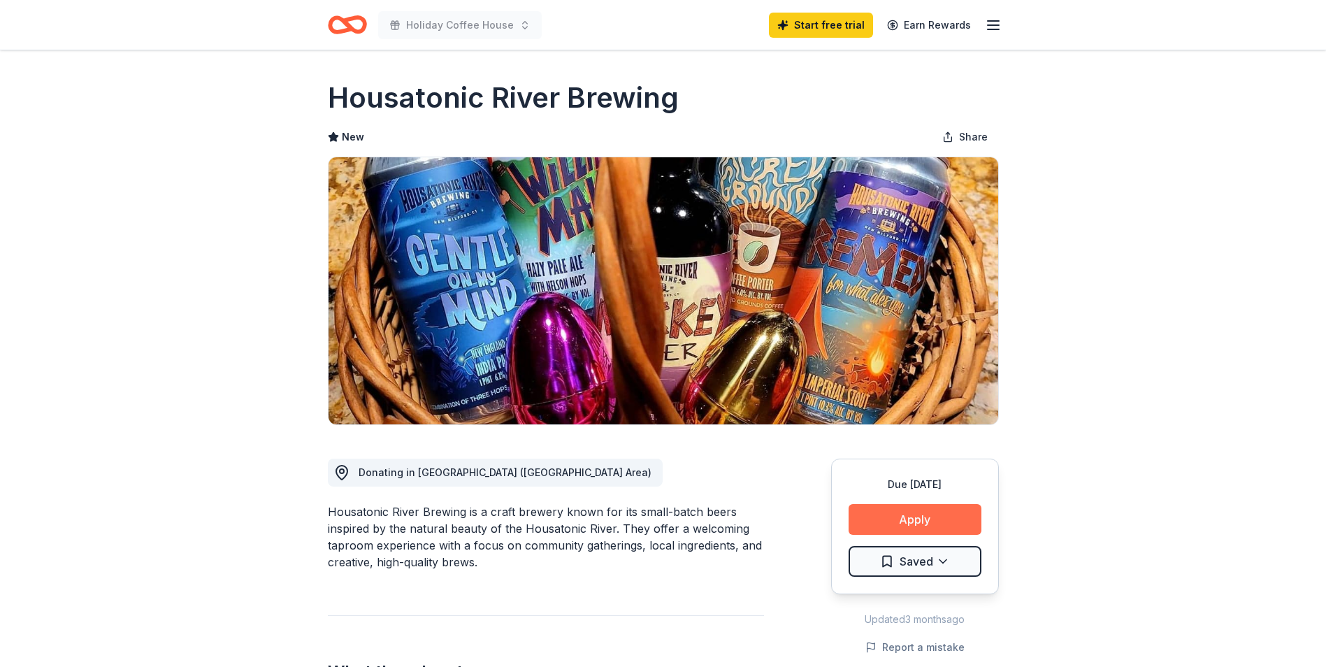
click at [926, 525] on button "Apply" at bounding box center [915, 519] width 133 height 31
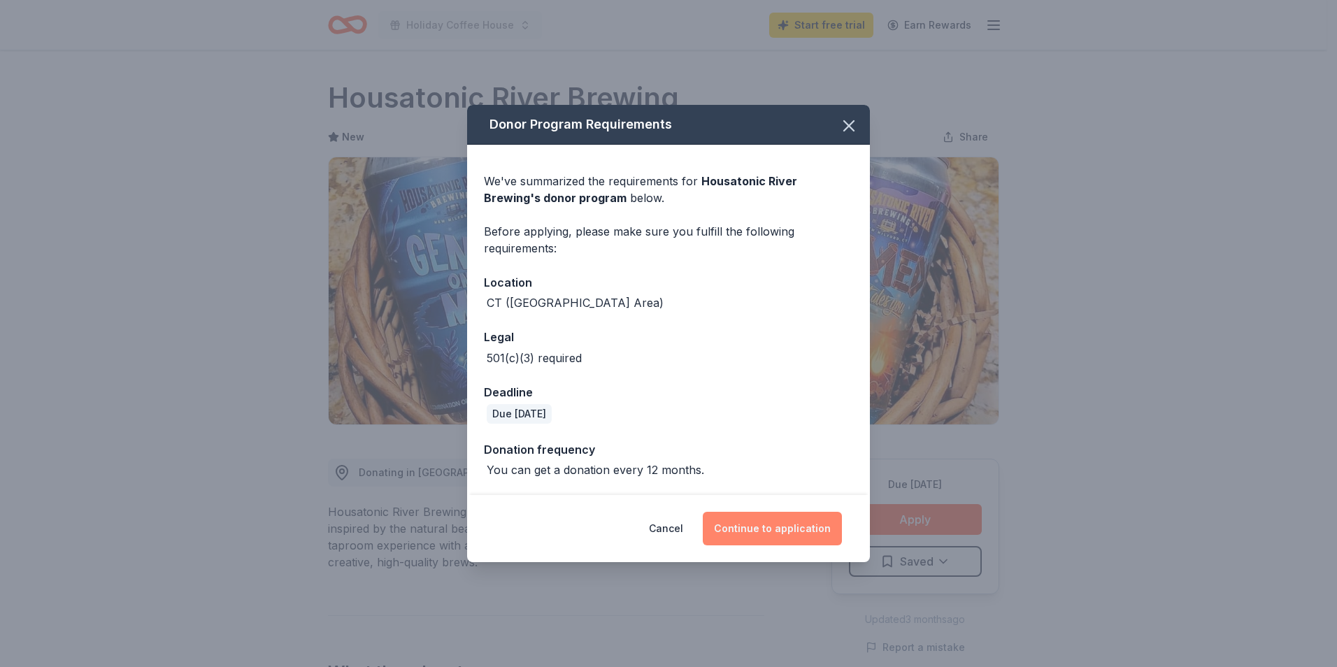
click at [770, 527] on button "Continue to application" at bounding box center [772, 529] width 139 height 34
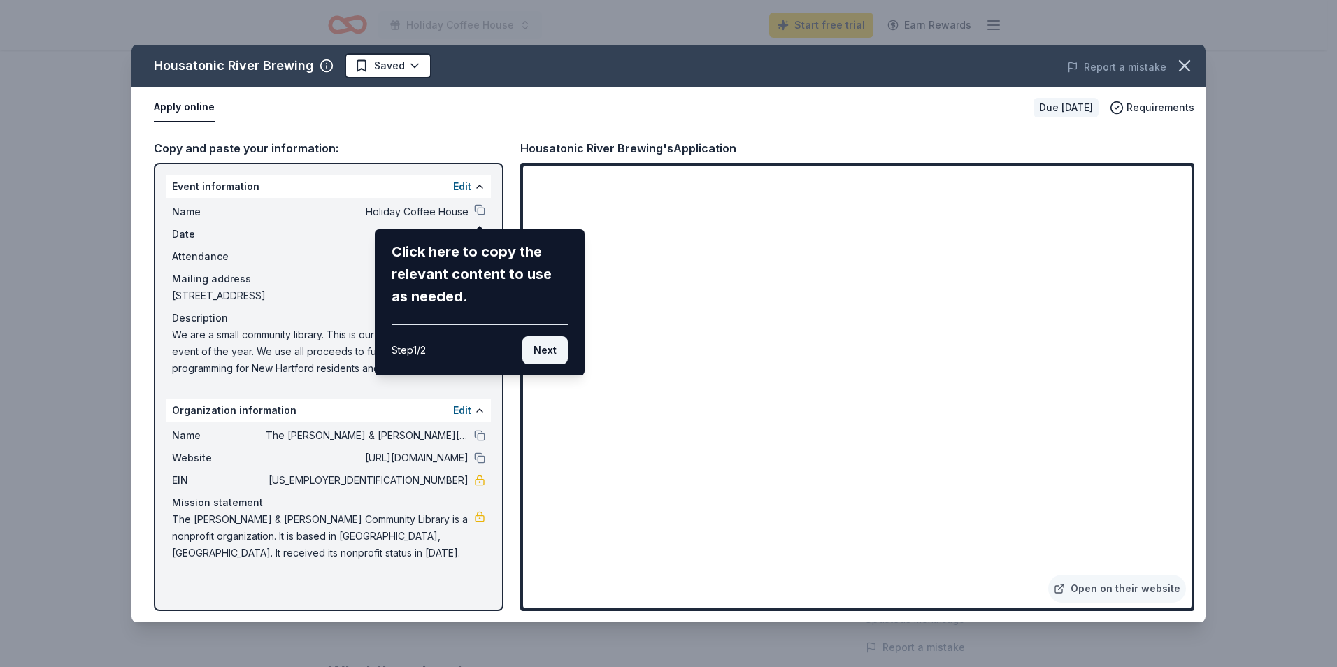
click at [551, 346] on button "Next" at bounding box center [544, 350] width 45 height 28
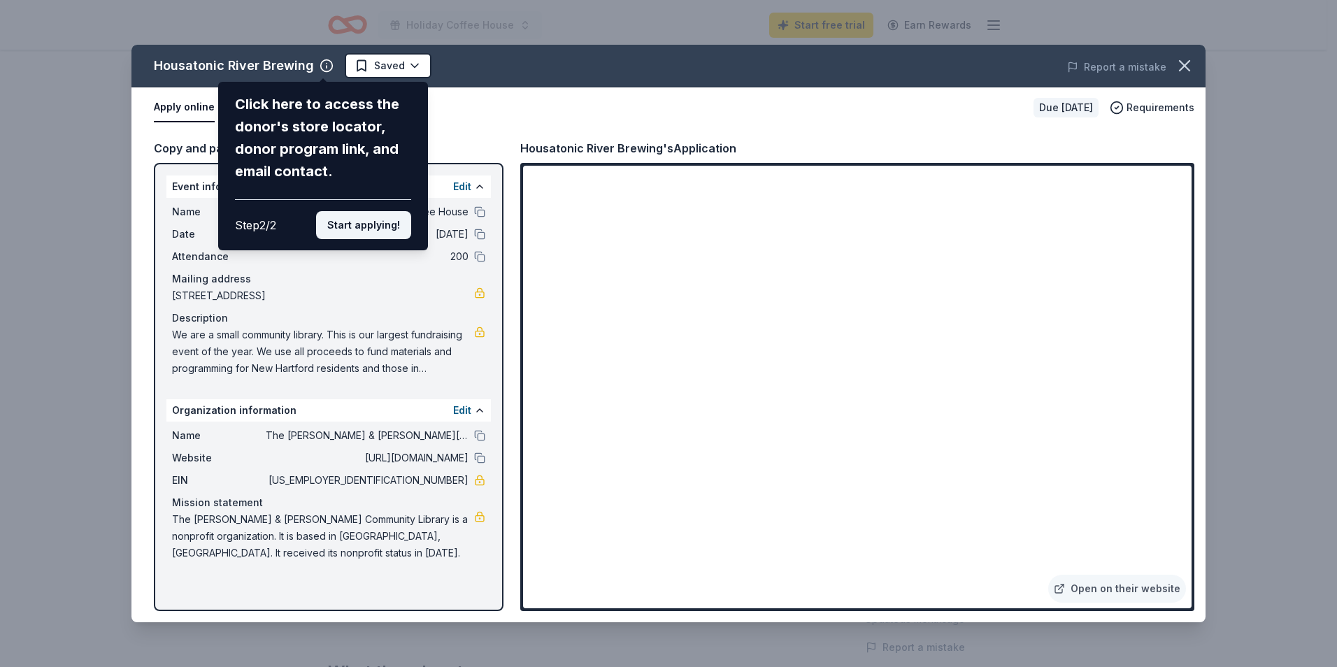
click at [364, 222] on button "Start applying!" at bounding box center [363, 225] width 95 height 28
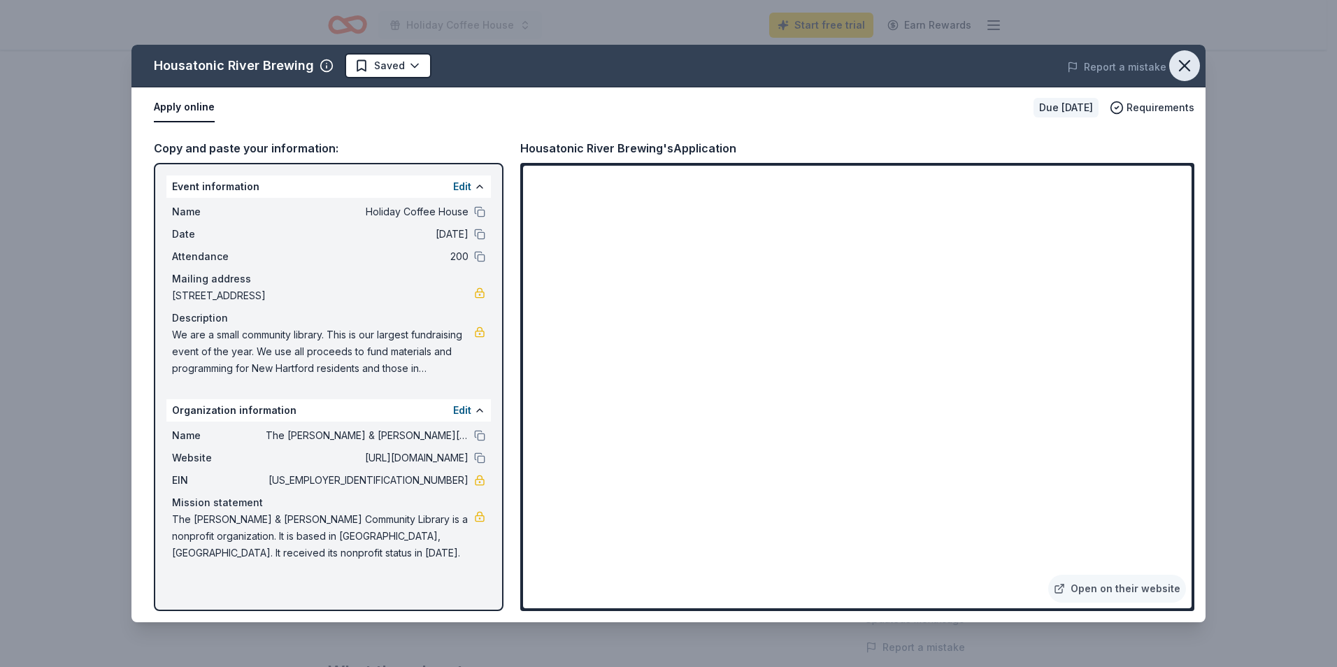
click at [1179, 58] on icon "button" at bounding box center [1185, 66] width 20 height 20
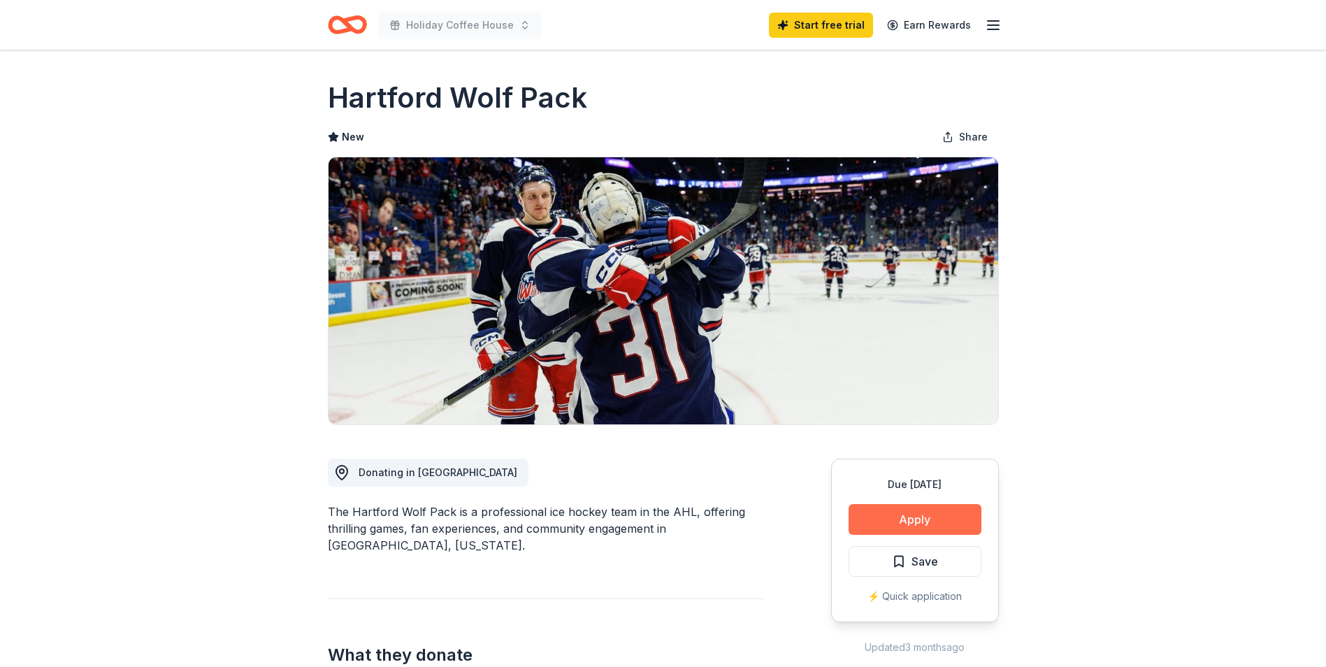
click at [909, 522] on button "Apply" at bounding box center [915, 519] width 133 height 31
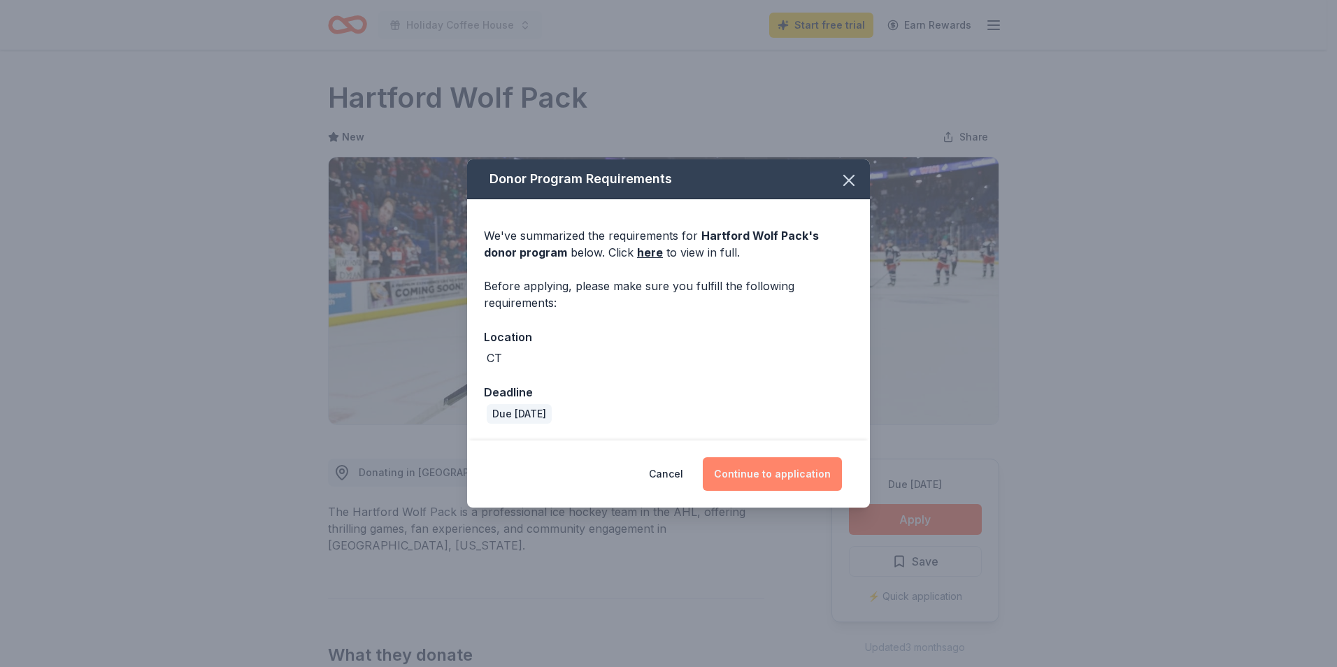
click at [768, 478] on button "Continue to application" at bounding box center [772, 474] width 139 height 34
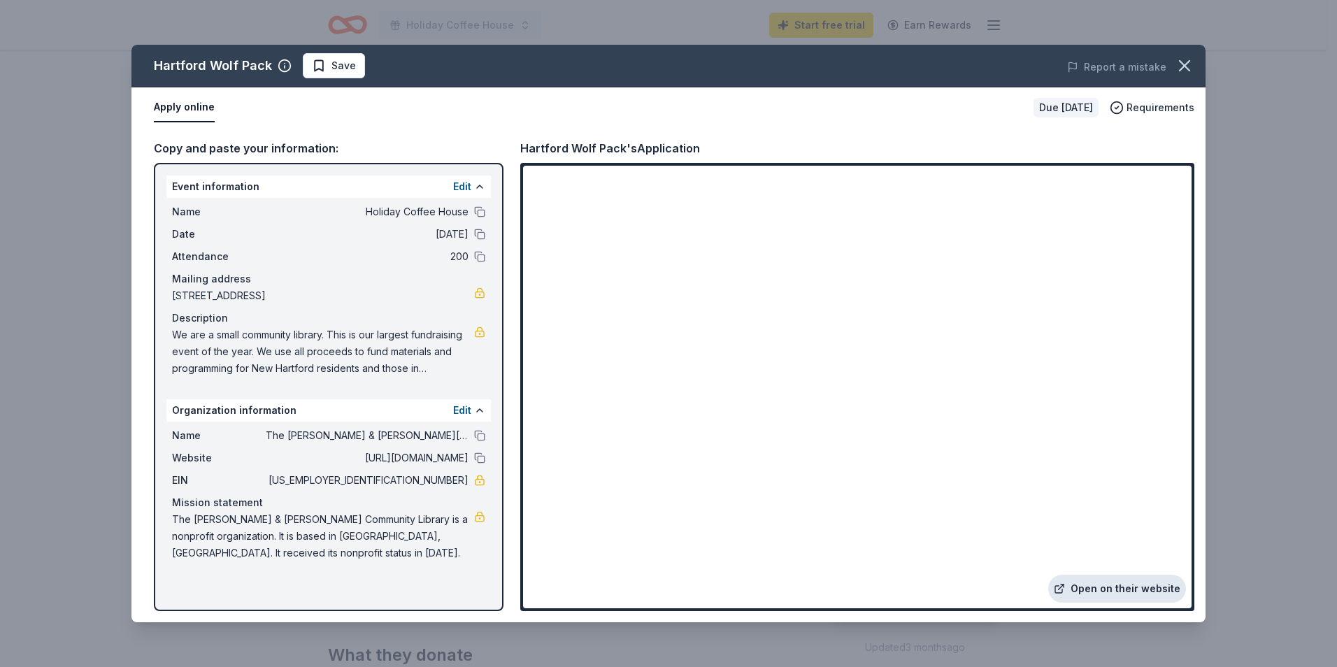
click at [1072, 587] on link "Open on their website" at bounding box center [1117, 589] width 138 height 28
